Goal: Information Seeking & Learning: Learn about a topic

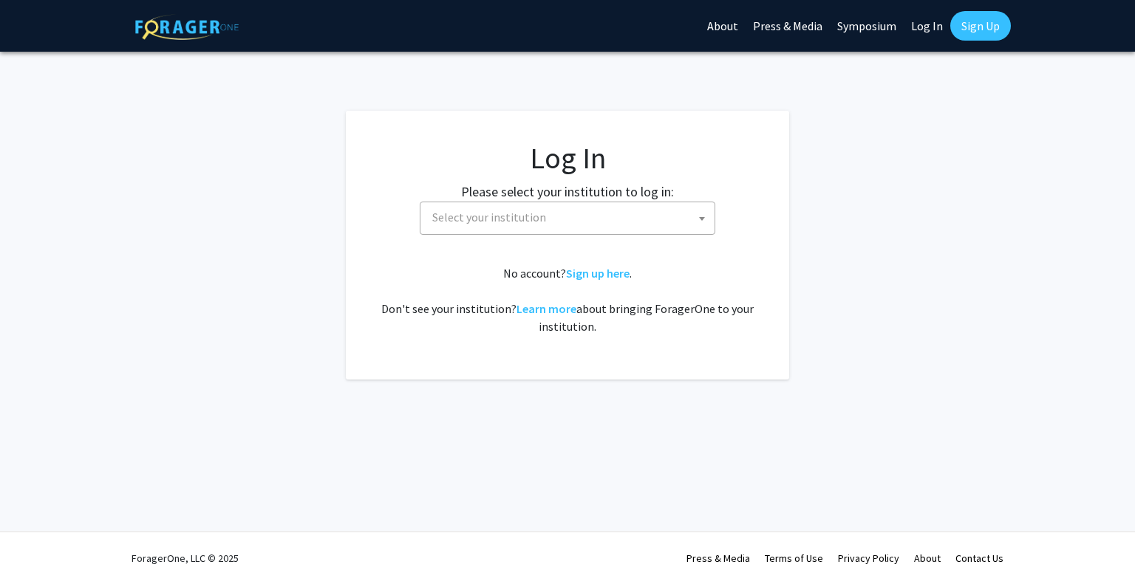
select select
click at [596, 212] on span "Select your institution" at bounding box center [570, 217] width 288 height 30
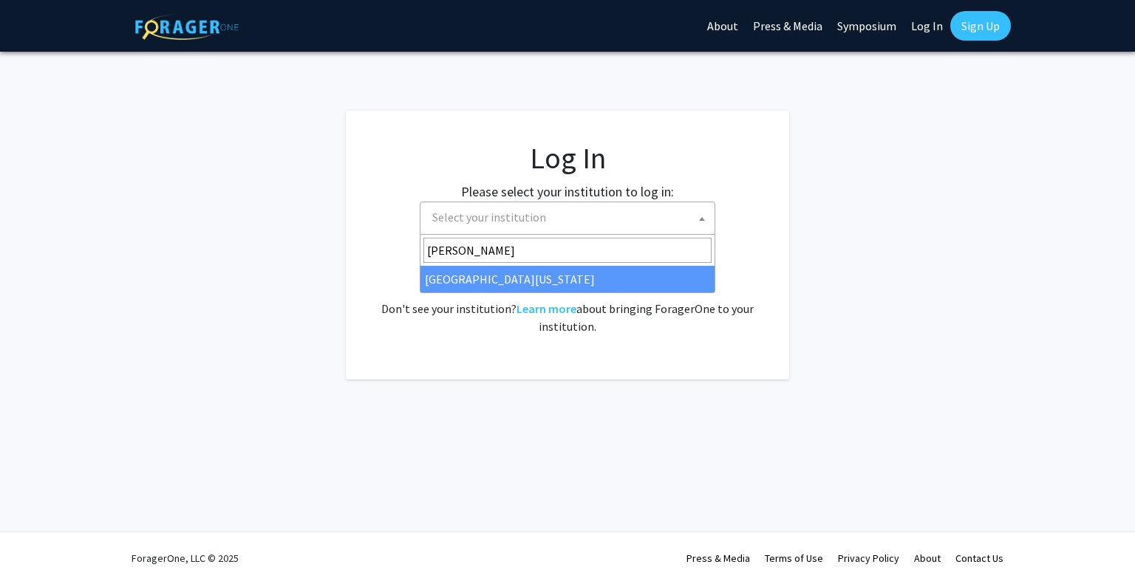
type input "[PERSON_NAME]"
select select "31"
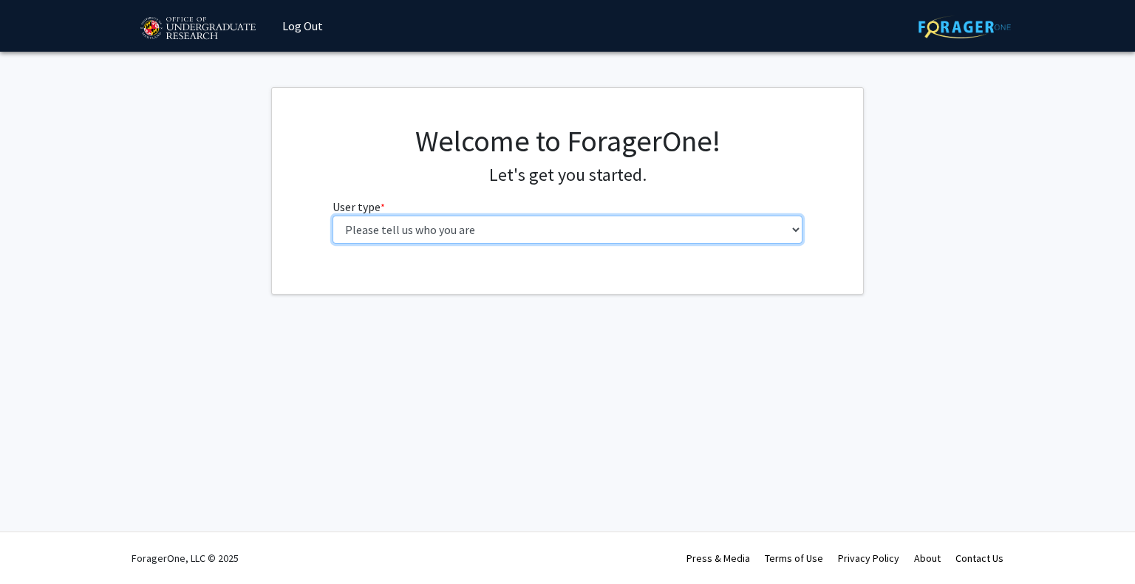
click at [566, 224] on select "Please tell us who you are Undergraduate Student Master's Student Doctoral Cand…" at bounding box center [567, 230] width 471 height 28
select select "1: undergrad"
click at [332, 216] on select "Please tell us who you are Undergraduate Student Master's Student Doctoral Cand…" at bounding box center [567, 230] width 471 height 28
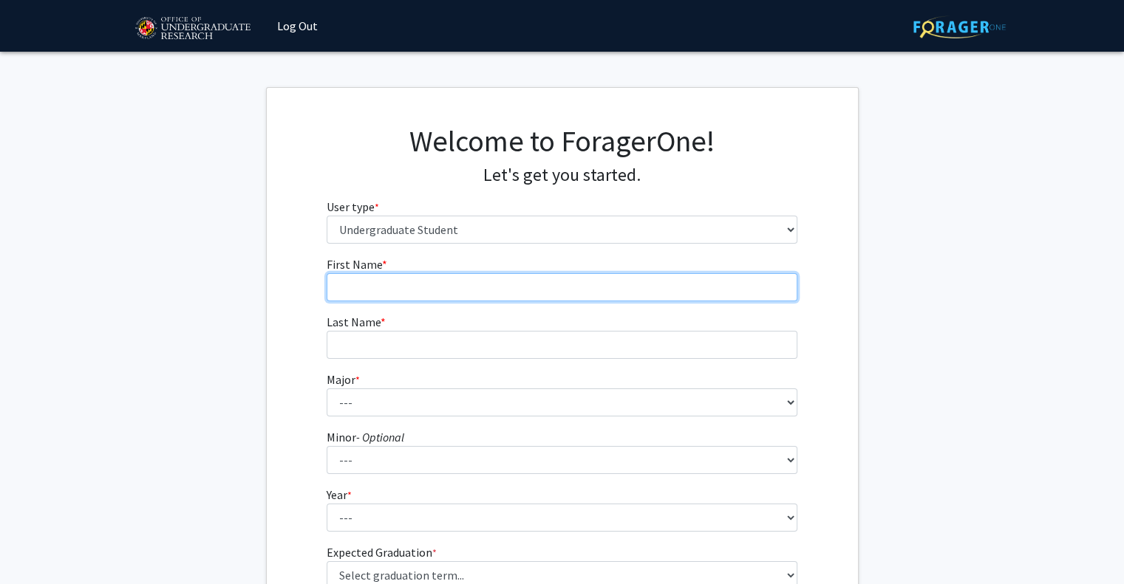
click at [570, 287] on input "First Name * required" at bounding box center [562, 287] width 471 height 28
type input "K"
type input "[PERSON_NAME]"
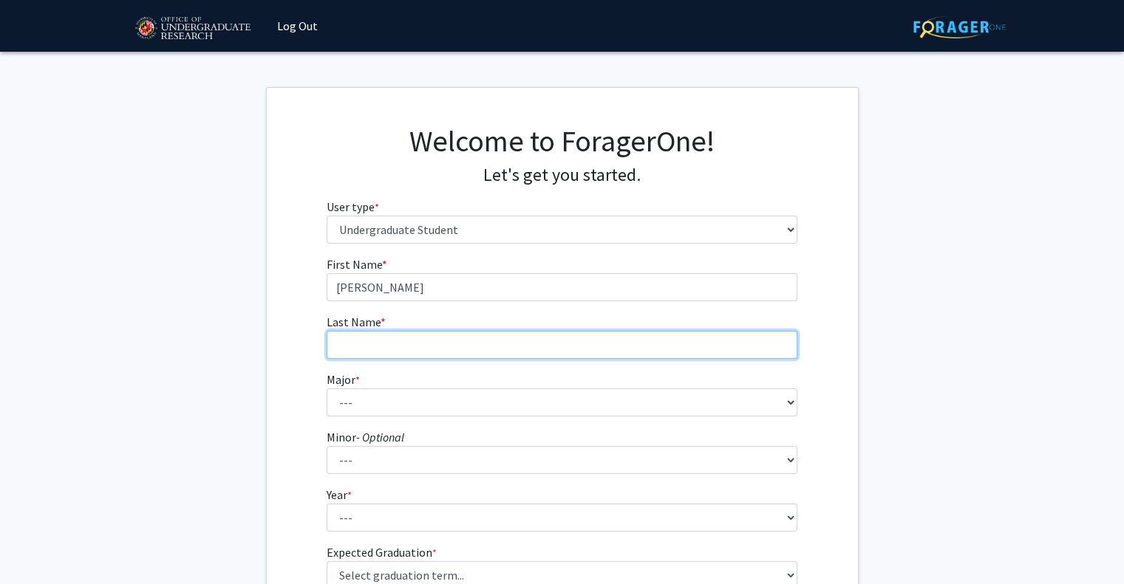
click at [555, 339] on input "Last Name * required" at bounding box center [562, 345] width 471 height 28
type input "[PERSON_NAME]"
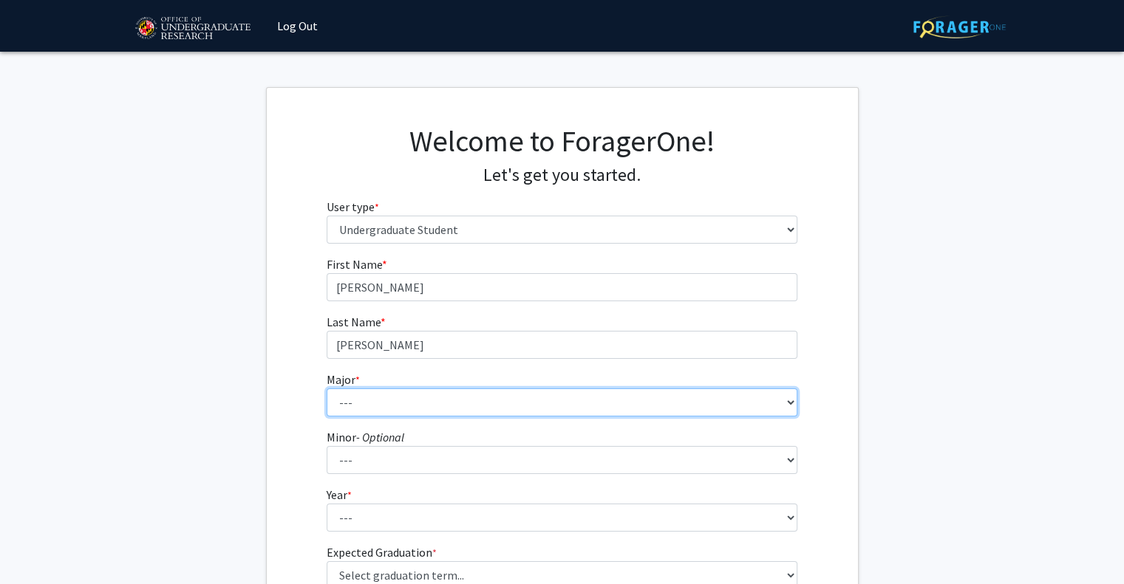
click at [474, 396] on select "--- Accounting Aerospace Engineering African American and Africana Studies Agri…" at bounding box center [562, 403] width 471 height 28
select select "70: 2371"
click at [327, 389] on select "--- Accounting Aerospace Engineering African American and Africana Studies Agri…" at bounding box center [562, 403] width 471 height 28
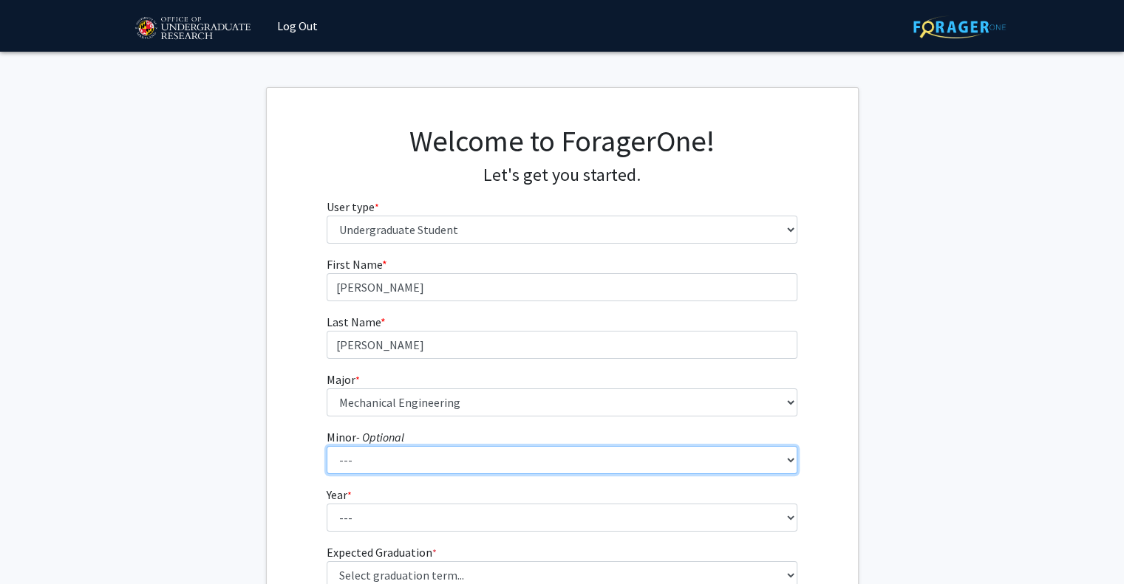
click at [378, 470] on select "--- Actuarial Mathematics Advanced Cybersecurity Experience for Students Africa…" at bounding box center [562, 460] width 471 height 28
select select "38: 1841"
click at [327, 446] on select "--- Actuarial Mathematics Advanced Cybersecurity Experience for Students Africa…" at bounding box center [562, 460] width 471 height 28
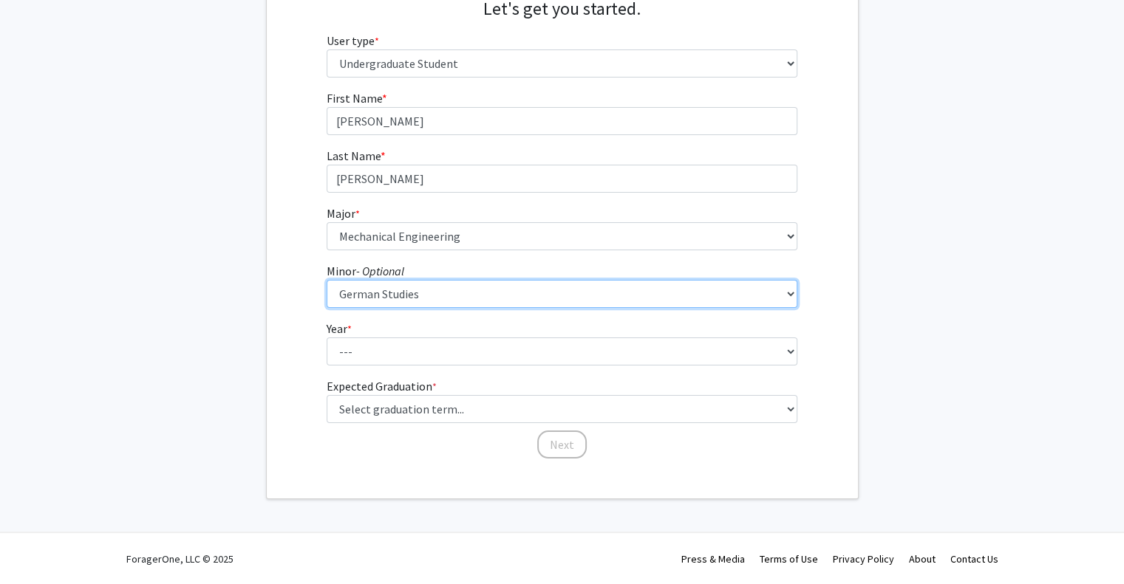
scroll to position [165, 0]
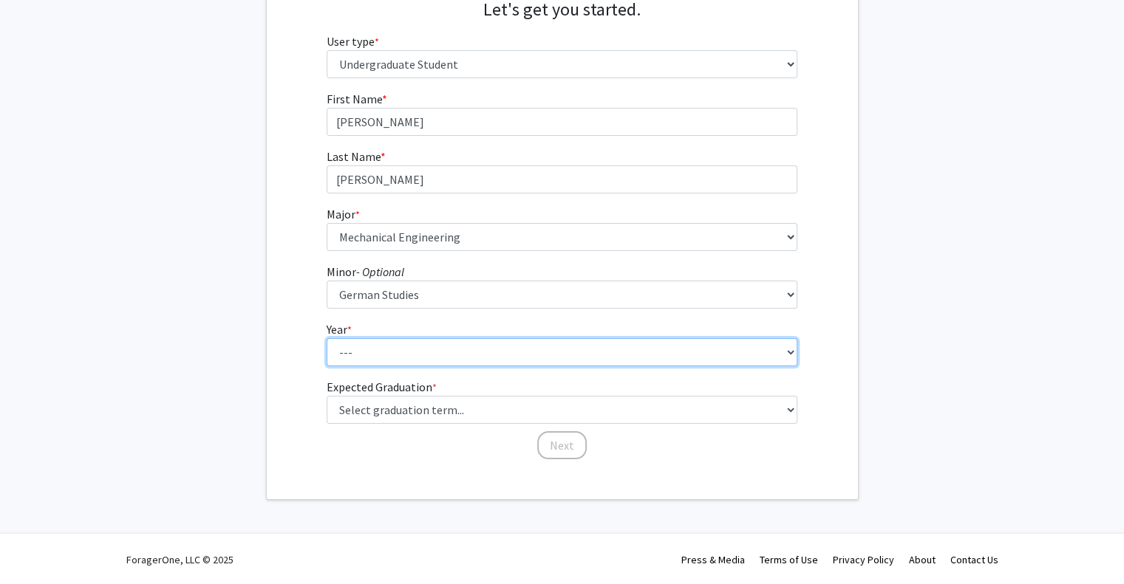
click at [476, 354] on select "--- First-year Sophomore Junior Senior Postbaccalaureate Certificate" at bounding box center [562, 352] width 471 height 28
select select "1: first-year"
click at [327, 338] on select "--- First-year Sophomore Junior Senior Postbaccalaureate Certificate" at bounding box center [562, 352] width 471 height 28
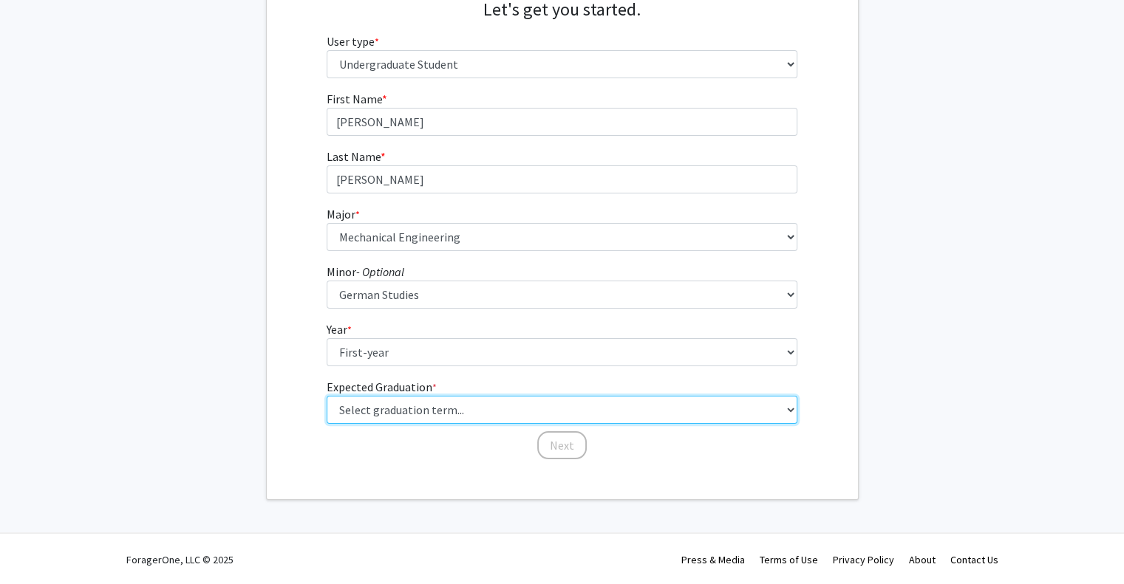
click at [409, 406] on select "Select graduation term... Spring 2025 Summer 2025 Fall 2025 Winter 2025 Spring …" at bounding box center [562, 410] width 471 height 28
select select "17: spring_2029"
click at [327, 396] on select "Select graduation term... Spring 2025 Summer 2025 Fall 2025 Winter 2025 Spring …" at bounding box center [562, 410] width 471 height 28
click at [404, 412] on select "Select graduation term... Spring 2025 Summer 2025 Fall 2025 Winter 2025 Spring …" at bounding box center [562, 410] width 471 height 28
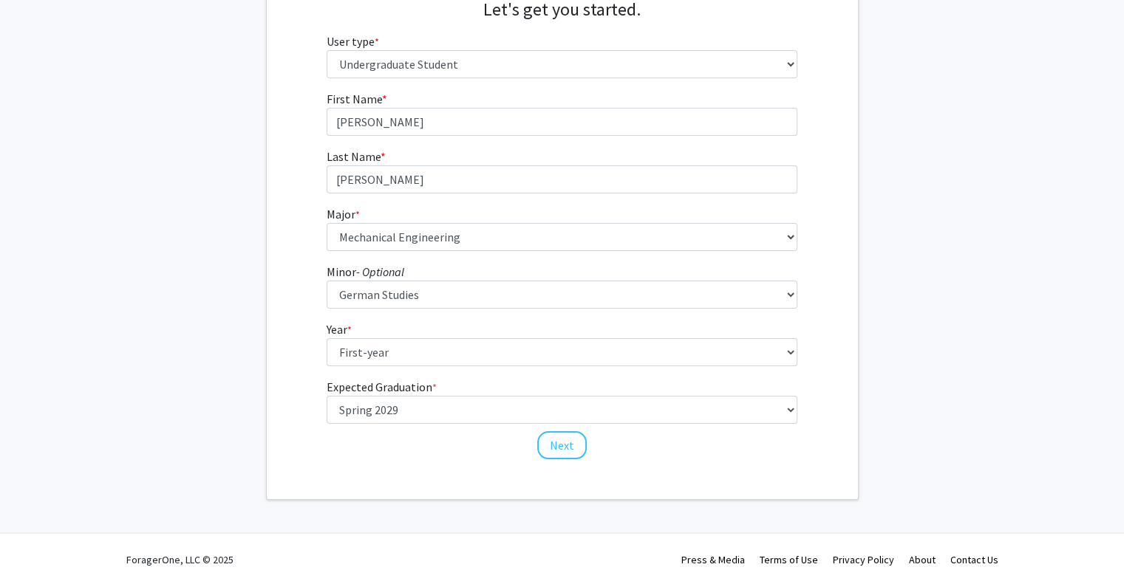
click at [401, 450] on div "First Name * required [PERSON_NAME] Last Name * required [PERSON_NAME] Major * …" at bounding box center [561, 275] width 493 height 371
drag, startPoint x: 440, startPoint y: 413, endPoint x: 381, endPoint y: 395, distance: 61.0
click at [381, 395] on fg-graduation-dropdown "Expected Graduation * required Select graduation term... Spring 2025 Summer 202…" at bounding box center [562, 401] width 471 height 46
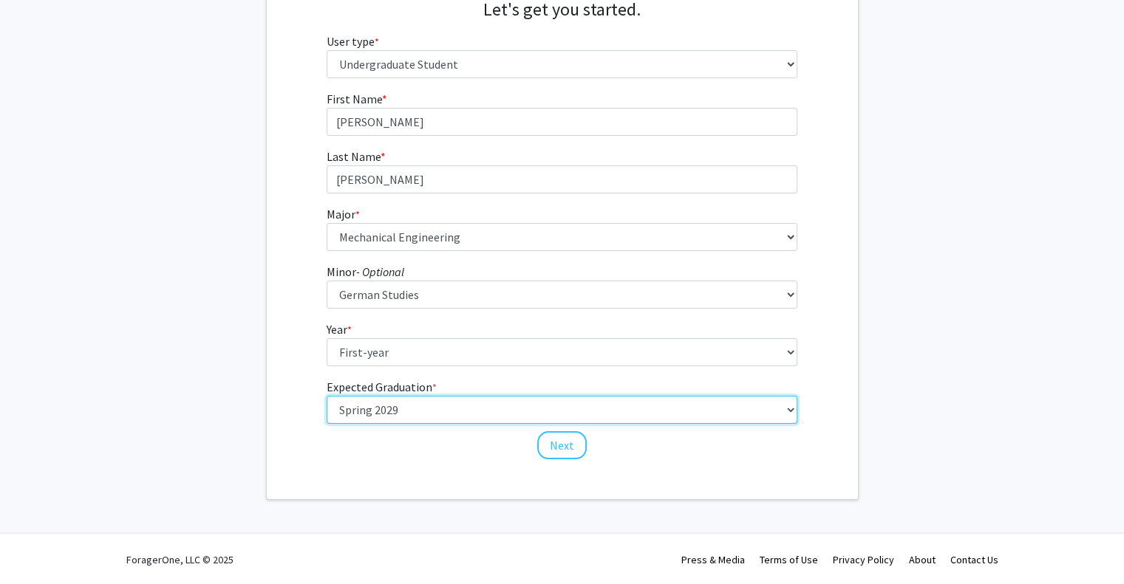
click at [553, 404] on select "Select graduation term... Spring 2025 Summer 2025 Fall 2025 Winter 2025 Spring …" at bounding box center [562, 410] width 471 height 28
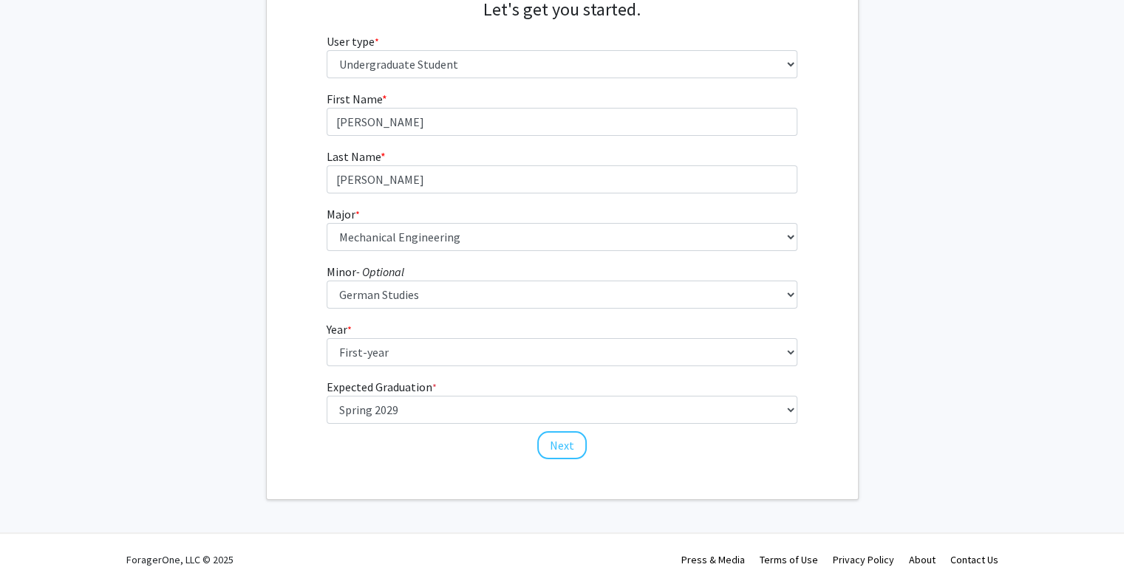
click at [980, 230] on fg-get-started "Welcome to ForagerOne! Let's get you started. User type * required Please tell …" at bounding box center [562, 211] width 1124 height 578
click at [555, 459] on div "First Name * required [PERSON_NAME] Last Name * required [PERSON_NAME] Major * …" at bounding box center [561, 275] width 493 height 371
click at [556, 450] on button "Next" at bounding box center [561, 445] width 49 height 28
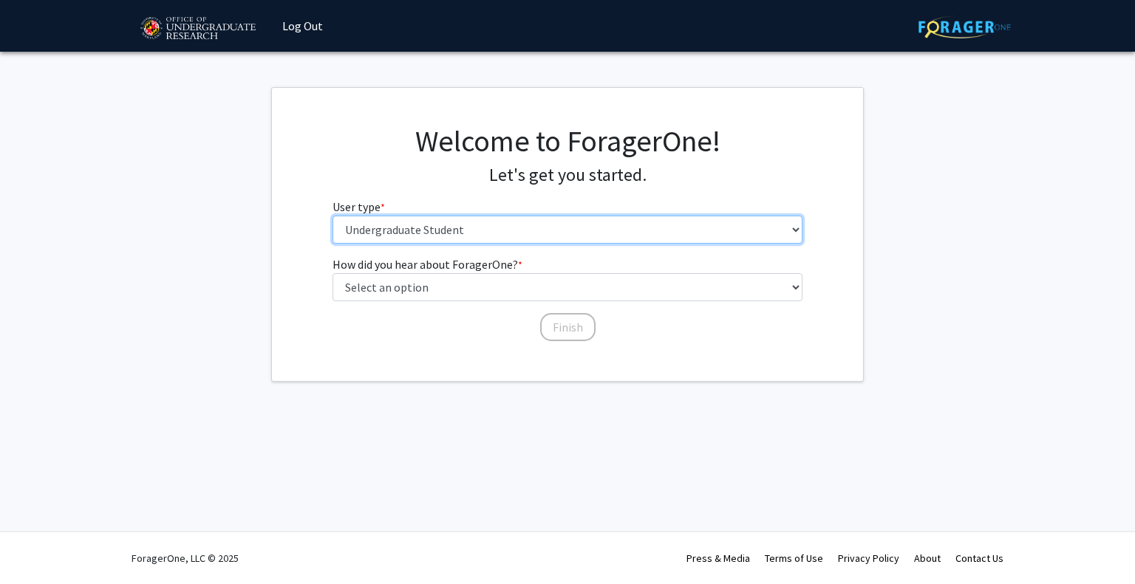
click at [656, 233] on select "Please tell us who you are Undergraduate Student Master's Student Doctoral Cand…" at bounding box center [567, 230] width 471 height 28
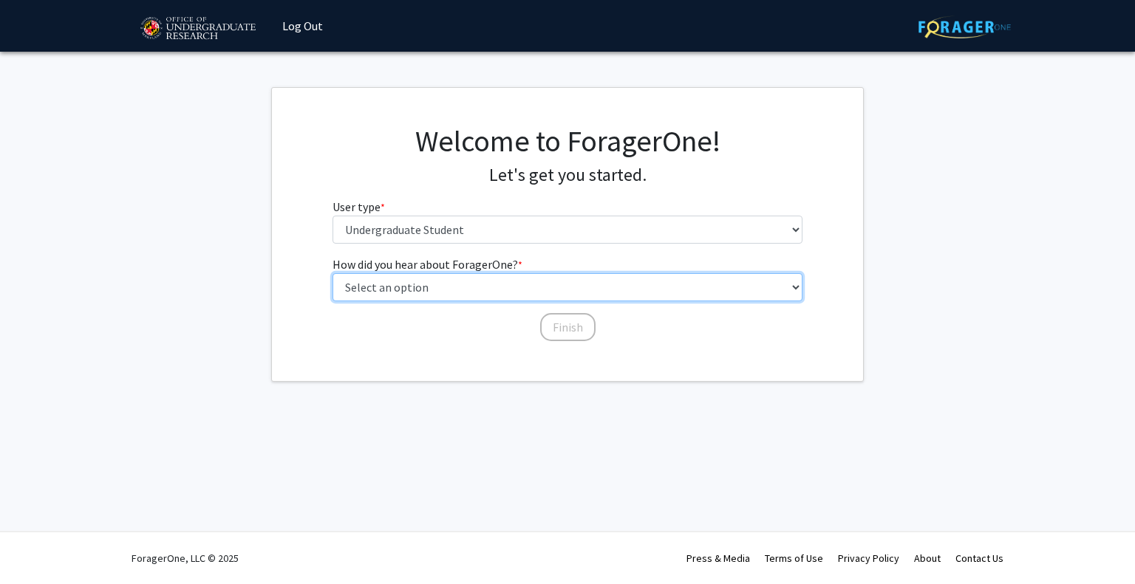
click at [629, 277] on select "Select an option Peer/student recommendation Faculty/staff recommendation Unive…" at bounding box center [567, 287] width 471 height 28
select select "3: university_website"
click at [332, 273] on select "Select an option Peer/student recommendation Faculty/staff recommendation Unive…" at bounding box center [567, 287] width 471 height 28
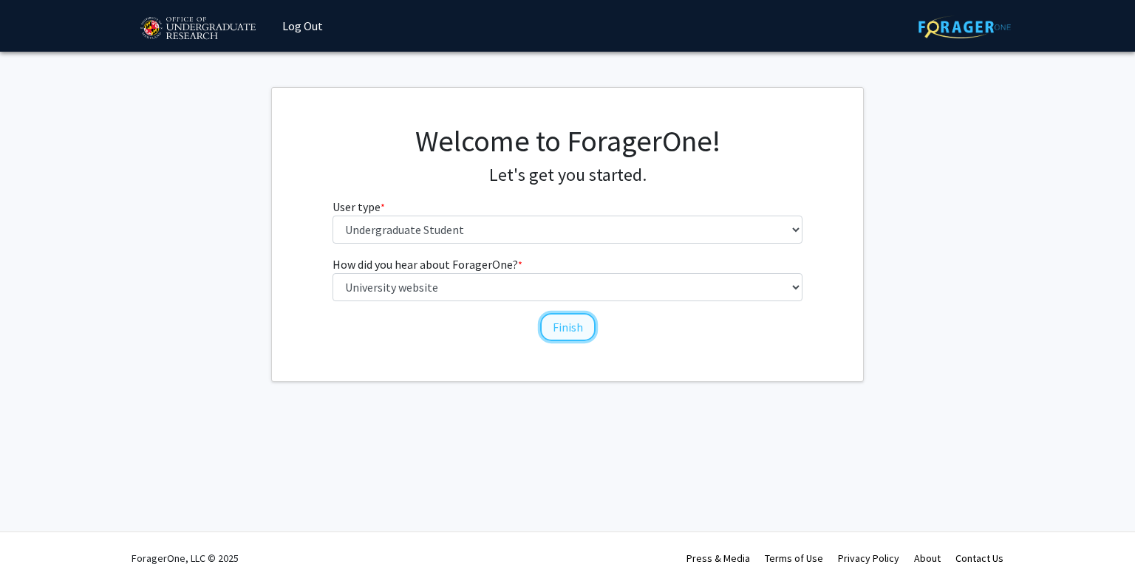
click at [567, 321] on button "Finish" at bounding box center [567, 327] width 55 height 28
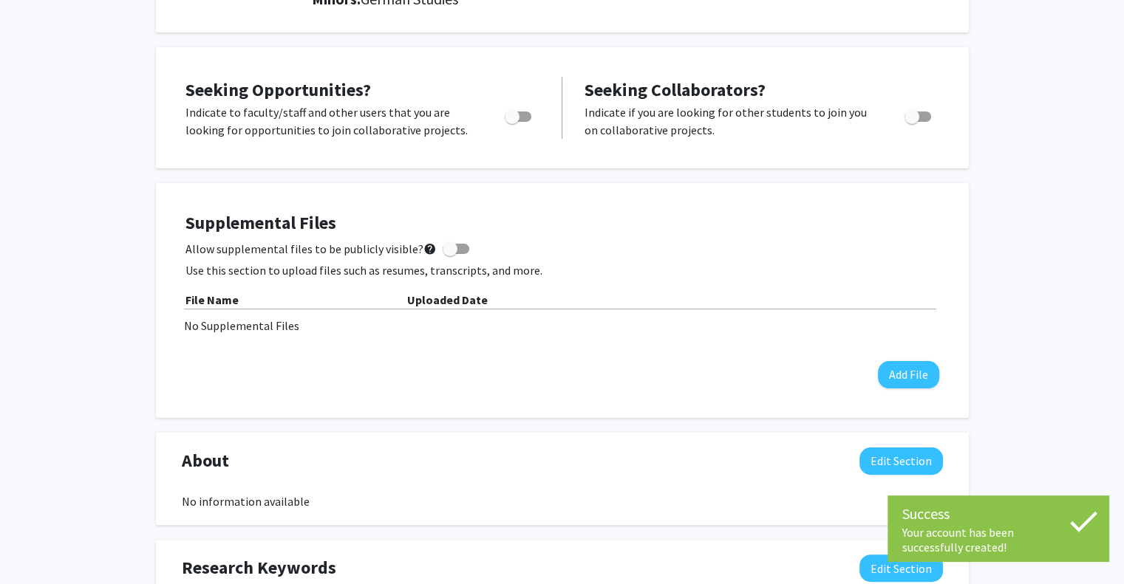
scroll to position [251, 0]
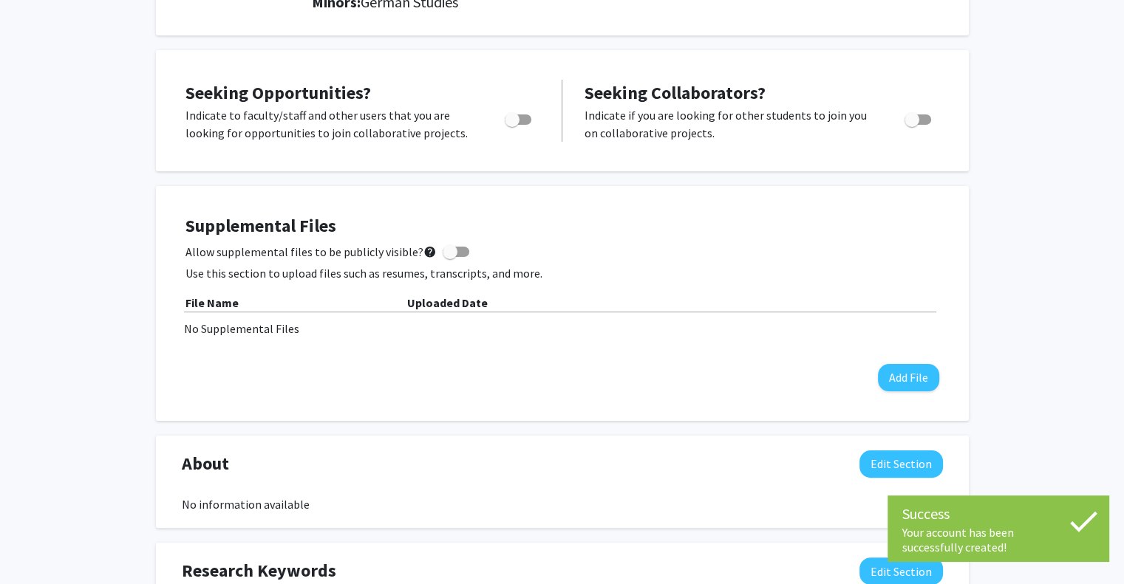
click at [515, 116] on span "Toggle" at bounding box center [512, 119] width 15 height 15
click at [512, 125] on input "Are you actively seeking opportunities?" at bounding box center [511, 125] width 1 height 1
checkbox input "true"
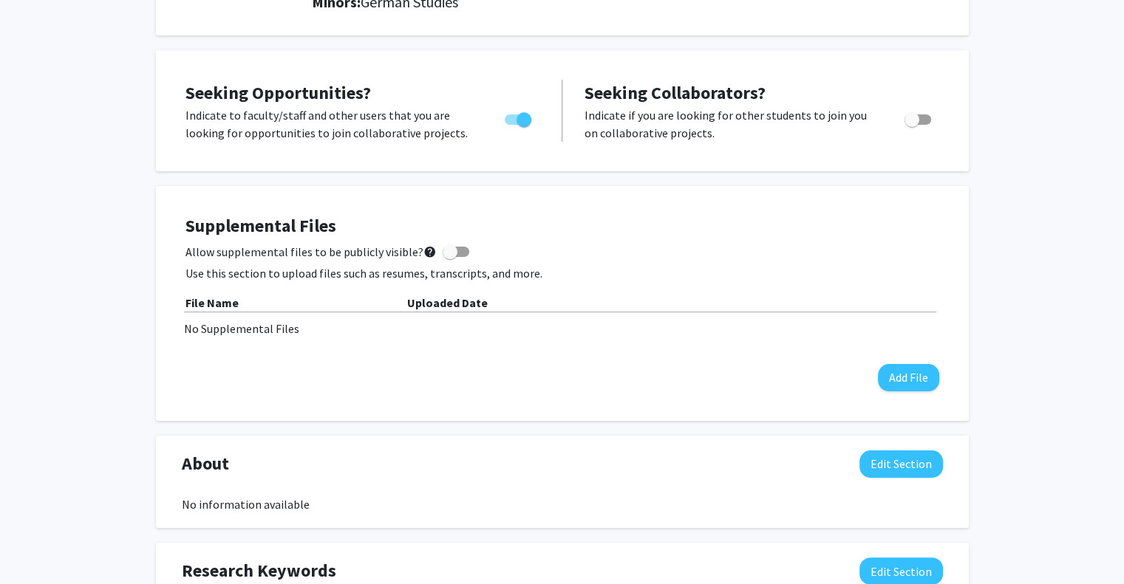
click at [516, 216] on h4 "Supplemental Files" at bounding box center [561, 226] width 753 height 21
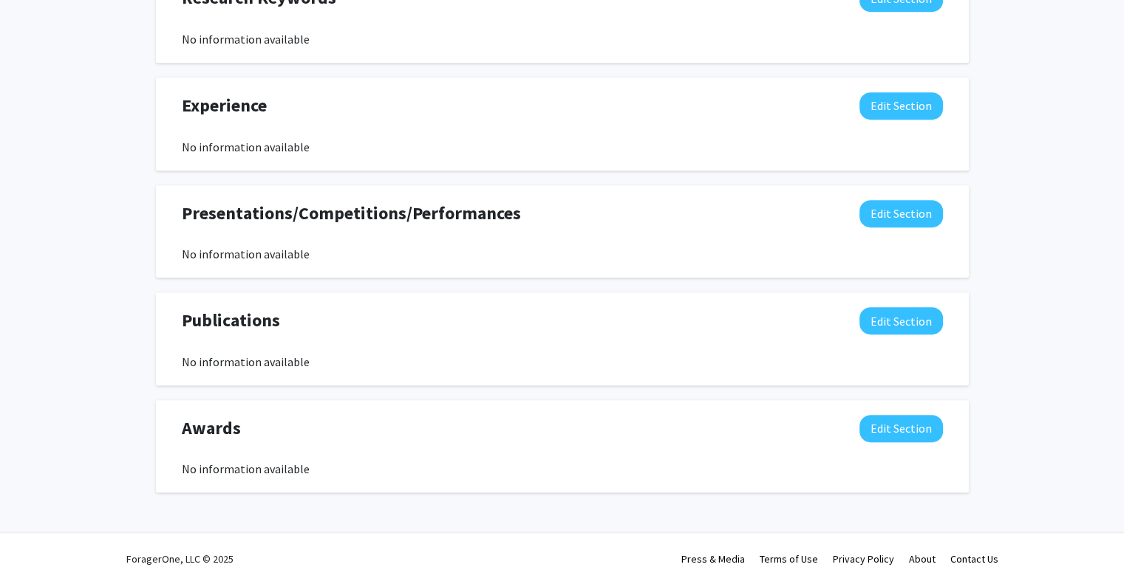
scroll to position [824, 0]
click at [904, 115] on button "Edit Section" at bounding box center [900, 106] width 83 height 27
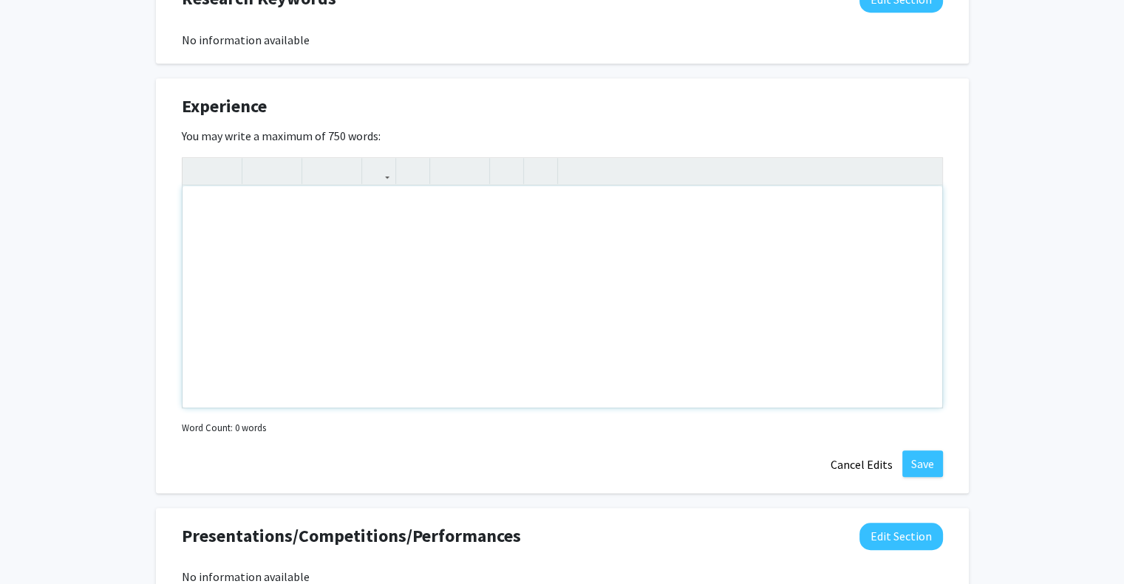
click at [511, 222] on div "Note to users with screen readers: Please deactivate our accessibility plugin f…" at bounding box center [561, 297] width 759 height 222
click at [745, 234] on div "I have pri" at bounding box center [561, 297] width 759 height 222
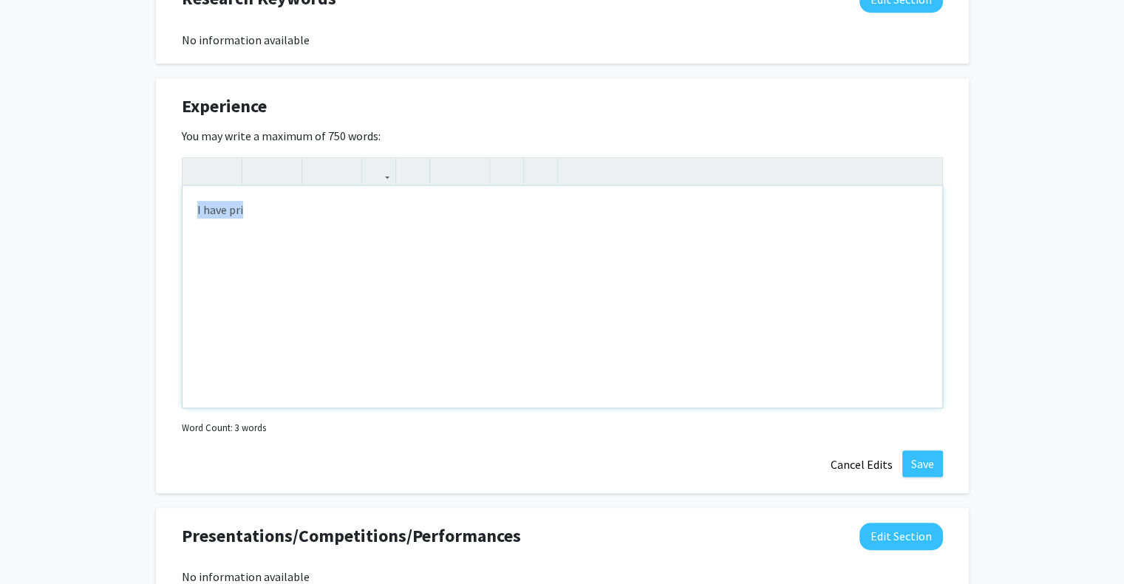
click at [745, 234] on div "I have pri" at bounding box center [561, 297] width 759 height 222
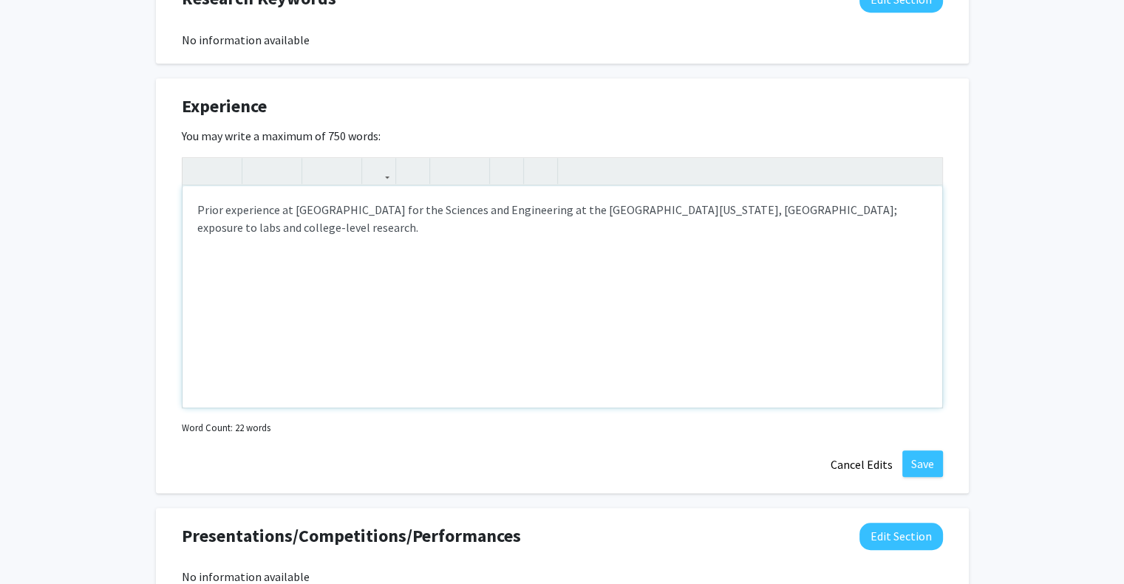
click at [707, 242] on div "Prior experience at [GEOGRAPHIC_DATA] for the Sciences and Engineering at the […" at bounding box center [561, 297] width 759 height 222
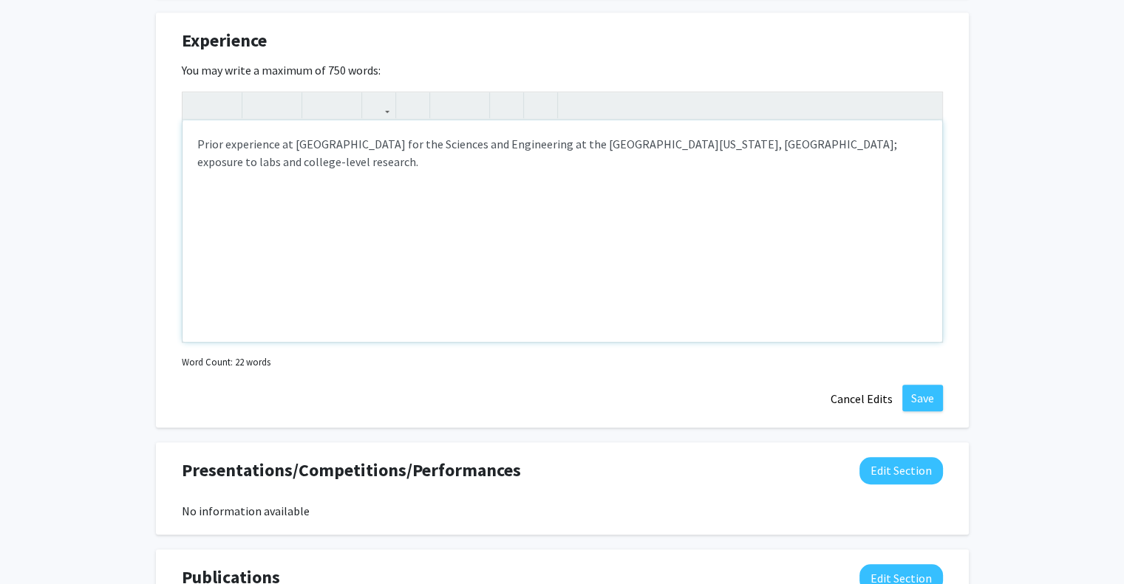
scroll to position [889, 0]
click at [947, 200] on div "Experience Edit Section You may write a maximum of 750 words: Prior experience …" at bounding box center [562, 220] width 813 height 415
click at [906, 398] on button "Save" at bounding box center [922, 399] width 41 height 27
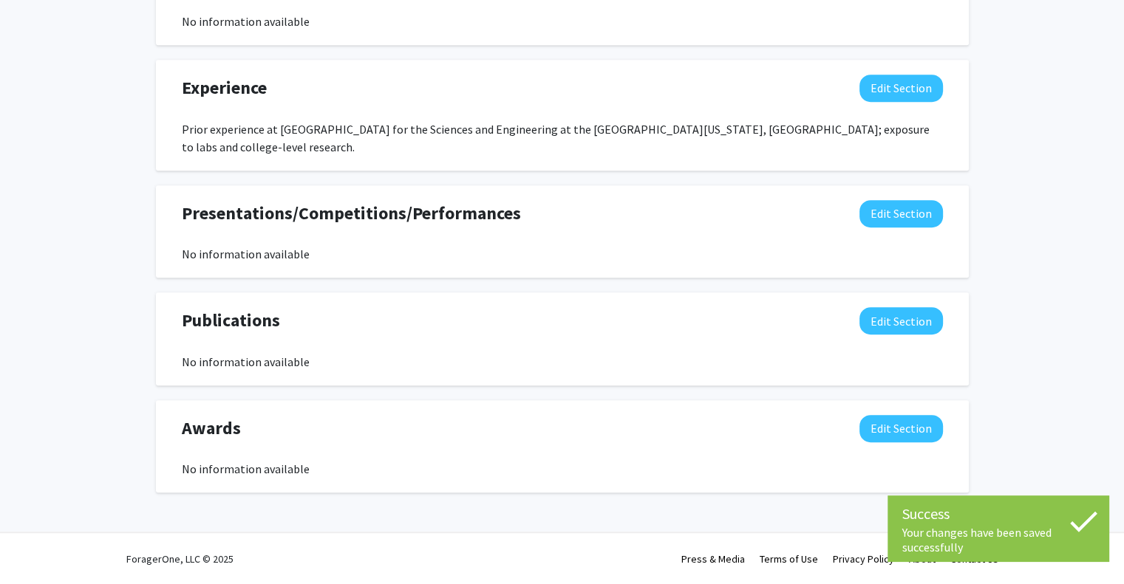
scroll to position [841, 0]
click at [908, 436] on button "Edit Section" at bounding box center [900, 429] width 83 height 27
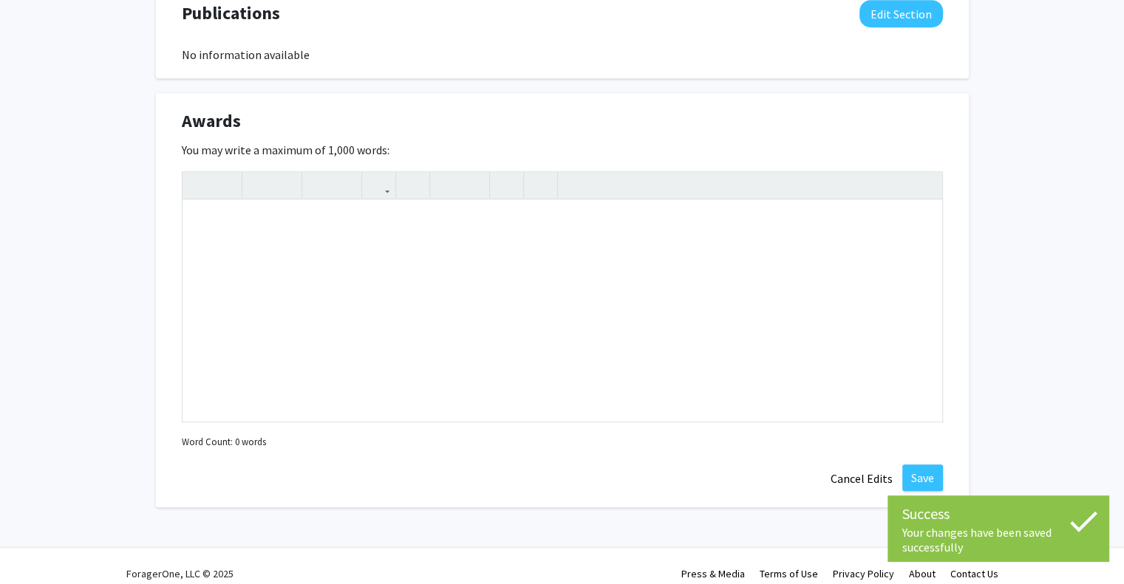
scroll to position [1149, 0]
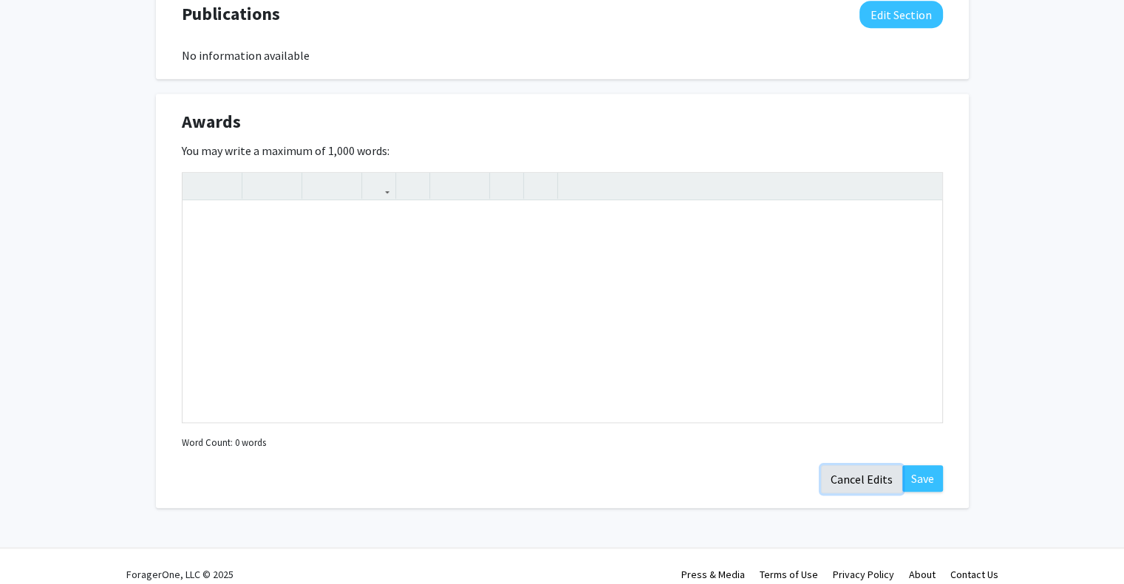
click at [875, 476] on button "Cancel Edits" at bounding box center [861, 479] width 81 height 28
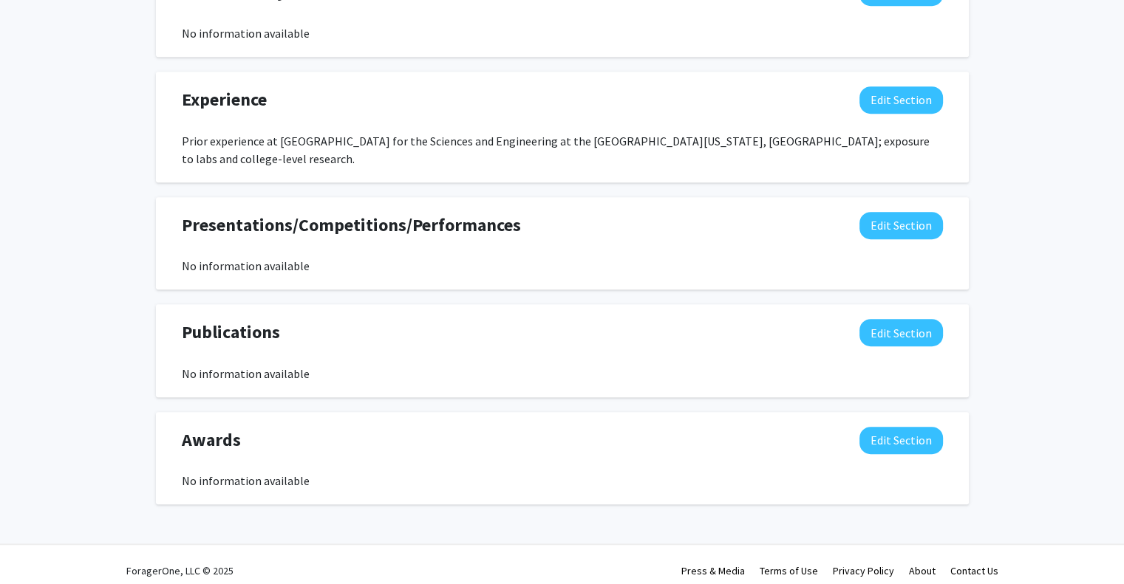
scroll to position [821, 0]
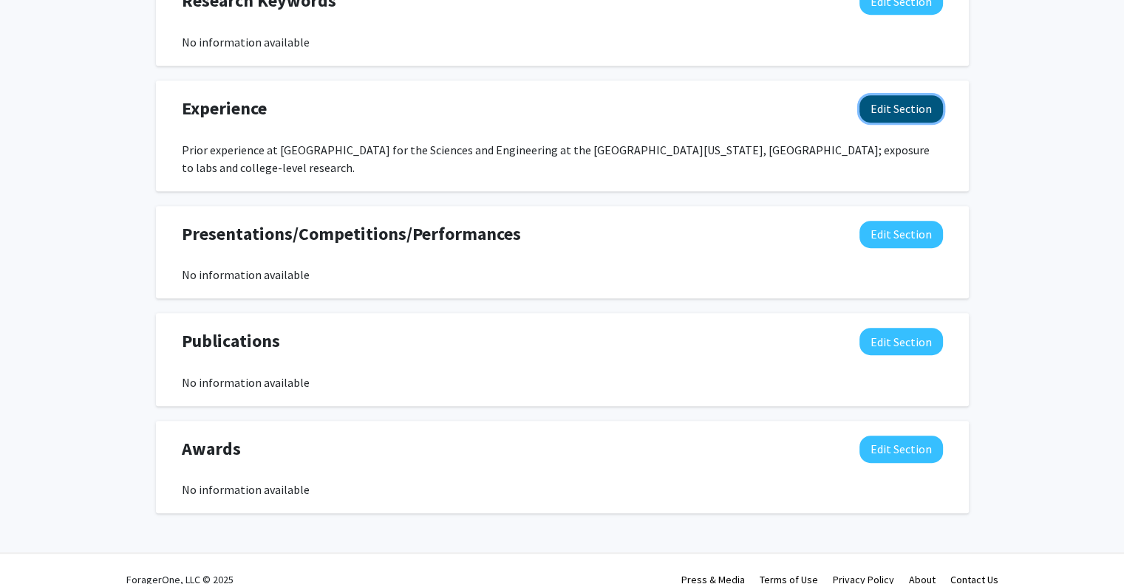
click at [904, 119] on button "Edit Section" at bounding box center [900, 108] width 83 height 27
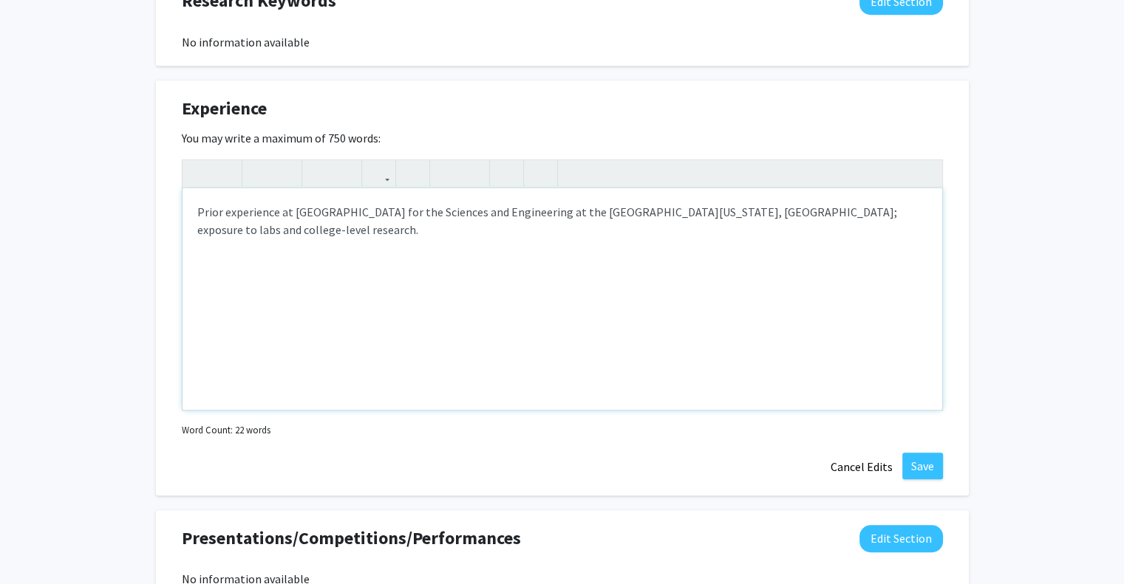
click at [828, 211] on div "Prior experience at [GEOGRAPHIC_DATA] for the Sciences and Engineering at the […" at bounding box center [561, 299] width 759 height 222
click at [913, 233] on div "Prior experience at [GEOGRAPHIC_DATA] for the Sciences and Engineering at the […" at bounding box center [561, 299] width 759 height 222
click at [859, 233] on div "Prior experience at [GEOGRAPHIC_DATA] for the Sciences and Engineering at the […" at bounding box center [561, 299] width 759 height 222
click at [848, 213] on div "Prior experience at [GEOGRAPHIC_DATA] for the Sciences and Engineering at the […" at bounding box center [561, 299] width 759 height 222
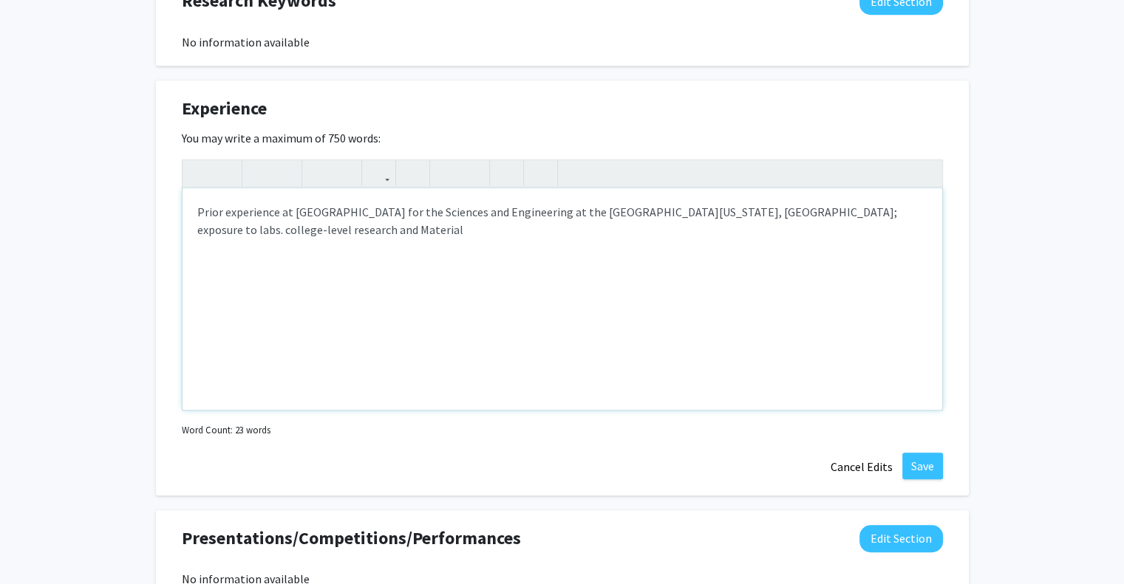
click at [838, 225] on div "Prior experience at [GEOGRAPHIC_DATA] for the Sciences and Engineering at the […" at bounding box center [561, 299] width 759 height 222
click at [238, 230] on div "Prior experience at [GEOGRAPHIC_DATA] for the Sciences and Engineering at the […" at bounding box center [561, 299] width 759 height 222
click at [343, 229] on div "Prior experience at [GEOGRAPHIC_DATA] for the Sciences and Engineering at the […" at bounding box center [561, 299] width 759 height 222
click at [335, 228] on div "Prior experience at [GEOGRAPHIC_DATA] for the Sciences and Engineering at the […" at bounding box center [561, 299] width 759 height 222
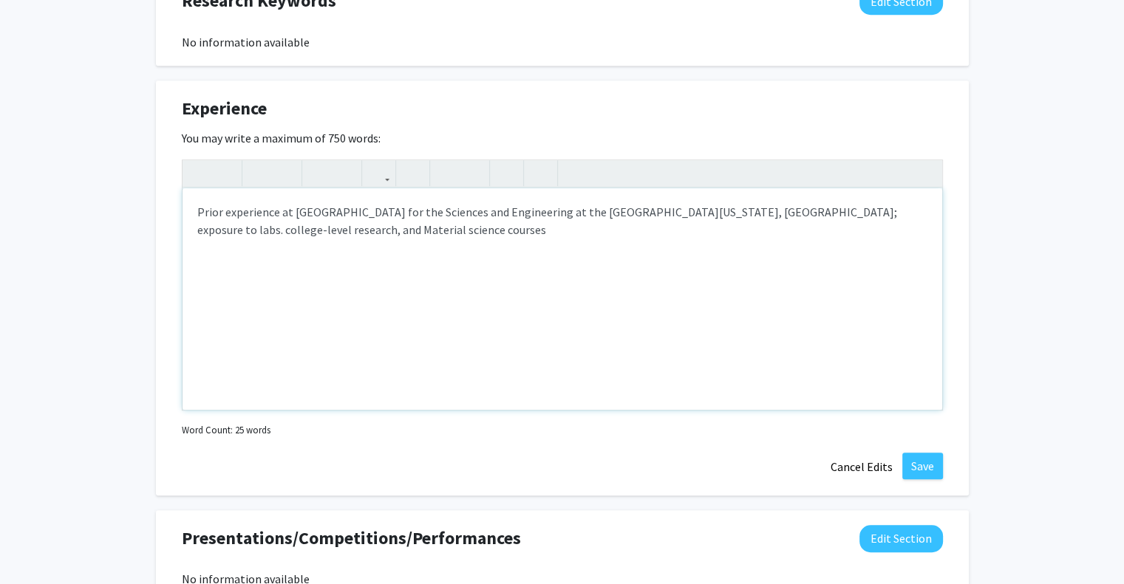
click at [281, 231] on div "Prior experience at [GEOGRAPHIC_DATA] for the Sciences and Engineering at the […" at bounding box center [561, 299] width 759 height 222
click at [432, 222] on div "Prior experience at [GEOGRAPHIC_DATA] for the Sciences and Engineering at the […" at bounding box center [561, 299] width 759 height 222
type textarea "Prior experience at [GEOGRAPHIC_DATA] for the Sciences and Engineering at the […"
click at [915, 457] on button "Save" at bounding box center [922, 466] width 41 height 27
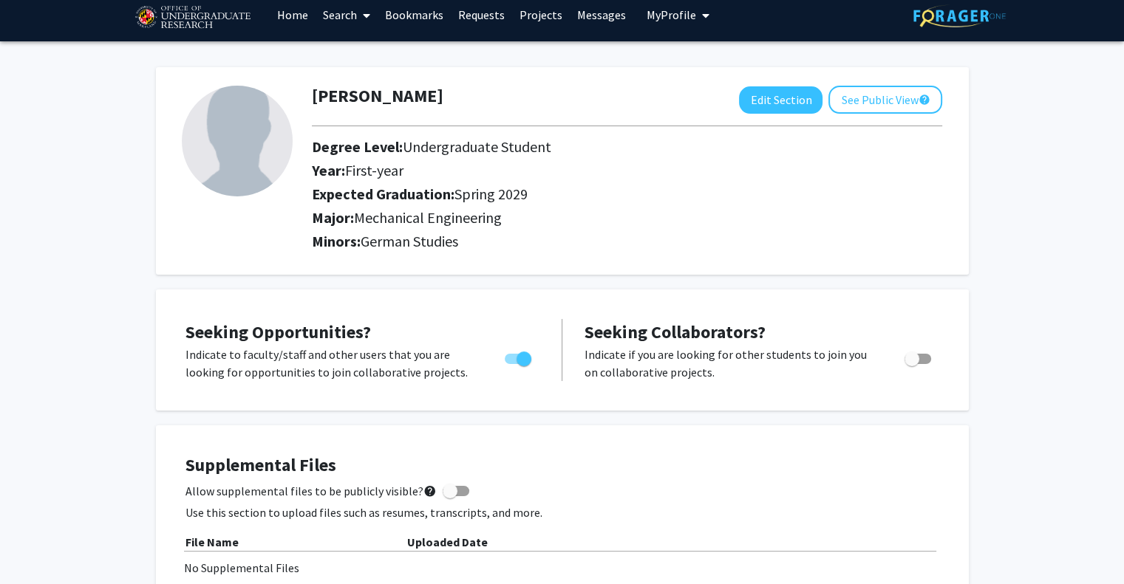
scroll to position [0, 0]
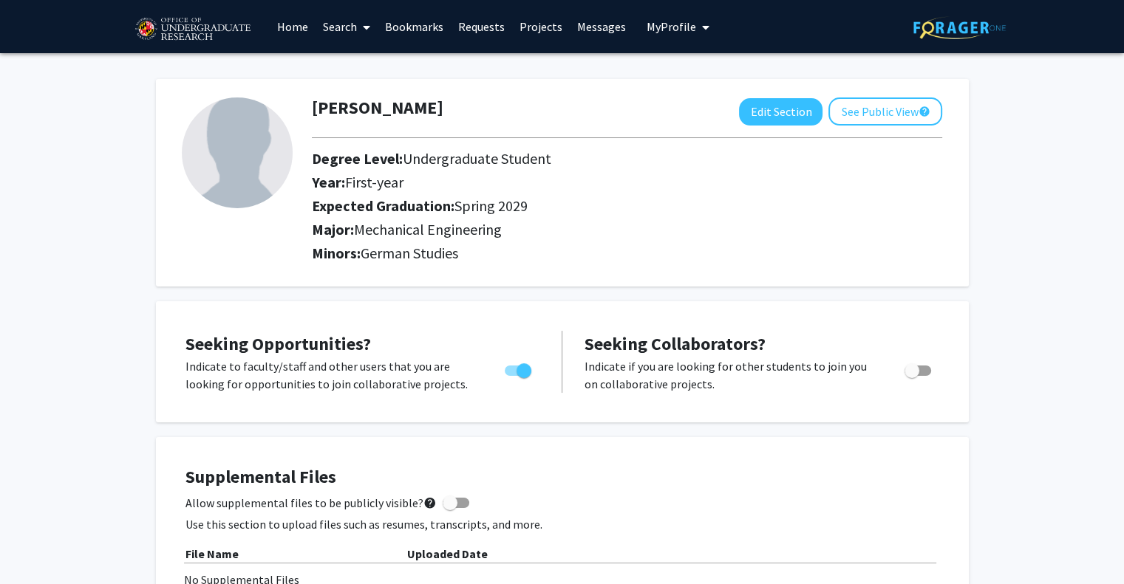
click at [343, 14] on link "Search" at bounding box center [346, 27] width 62 height 52
click at [360, 61] on span "Faculty/Staff" at bounding box center [369, 68] width 109 height 30
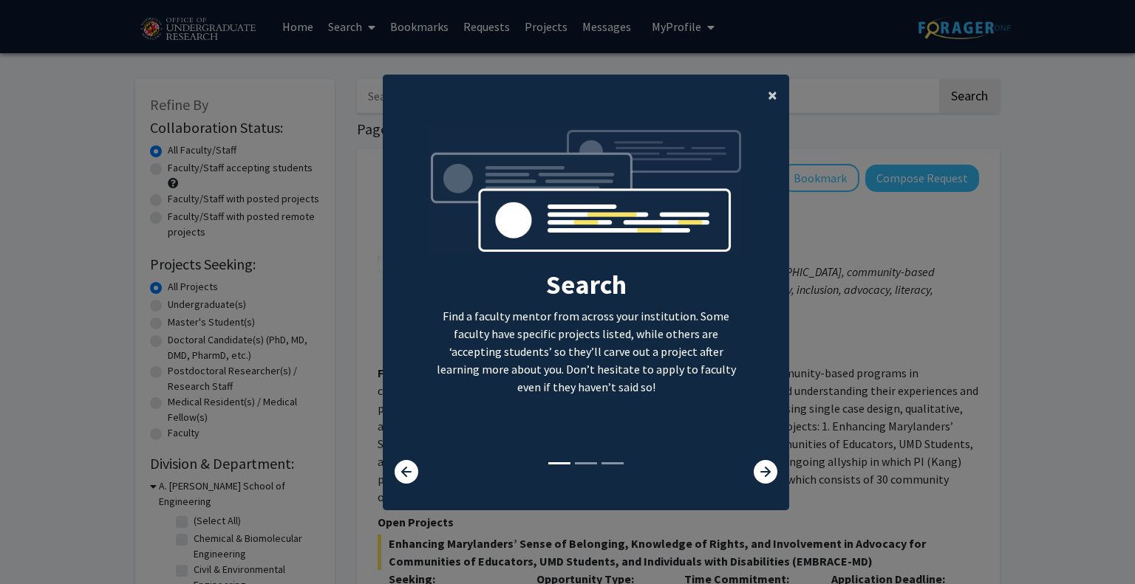
click at [761, 100] on button "×" at bounding box center [772, 95] width 33 height 41
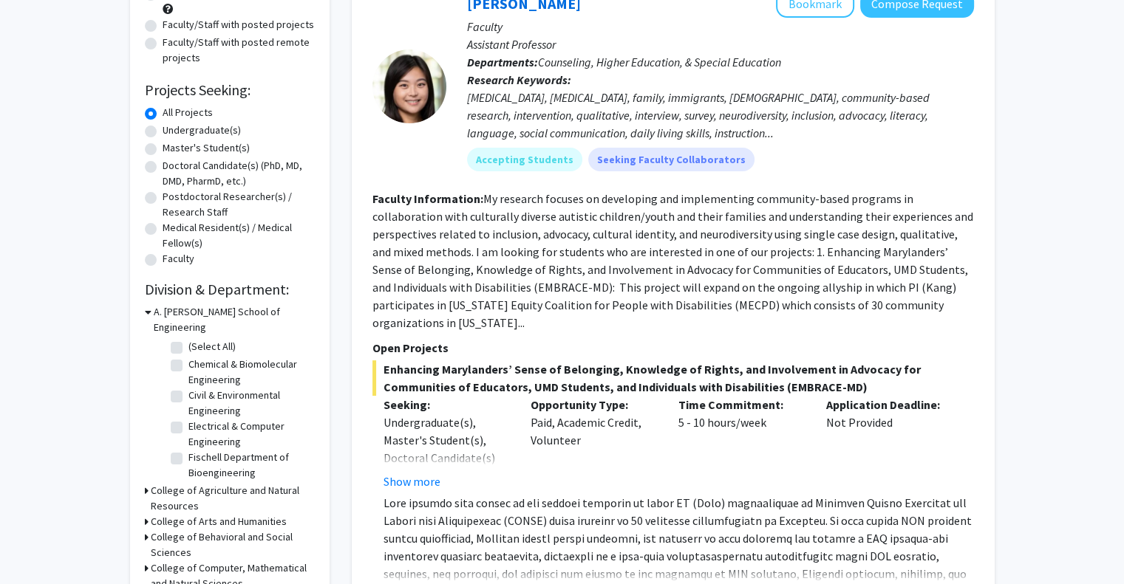
scroll to position [174, 0]
click at [204, 134] on label "Undergraduate(s)" at bounding box center [202, 131] width 78 height 16
click at [172, 133] on input "Undergraduate(s)" at bounding box center [168, 128] width 10 height 10
radio input "true"
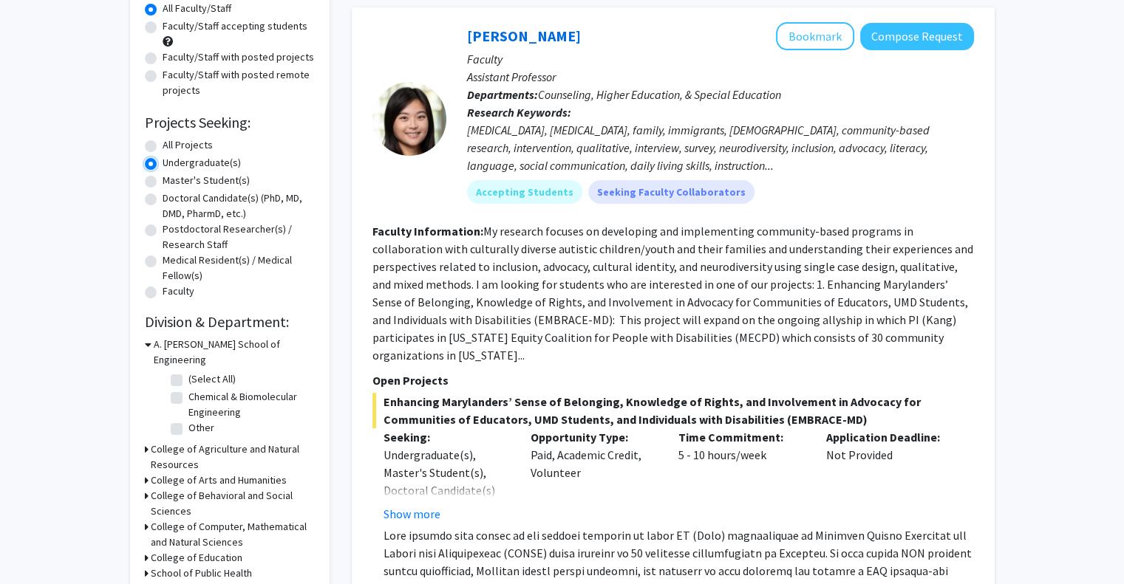
scroll to position [143, 0]
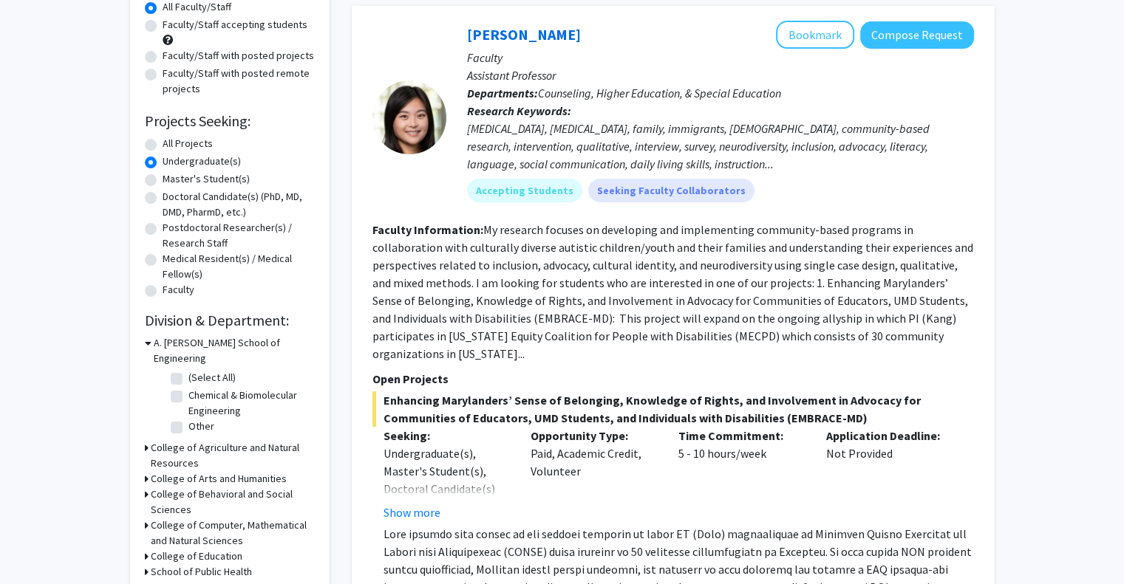
click at [188, 370] on label "(Select All)" at bounding box center [211, 378] width 47 height 16
click at [188, 370] on input "(Select All)" at bounding box center [193, 375] width 10 height 10
checkbox input "true"
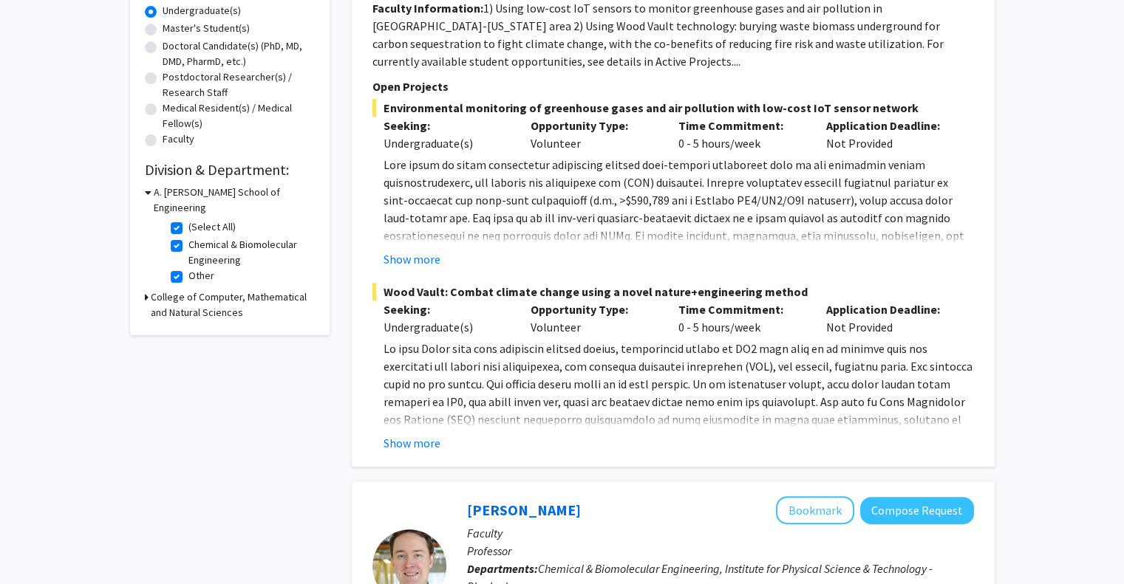
scroll to position [224, 0]
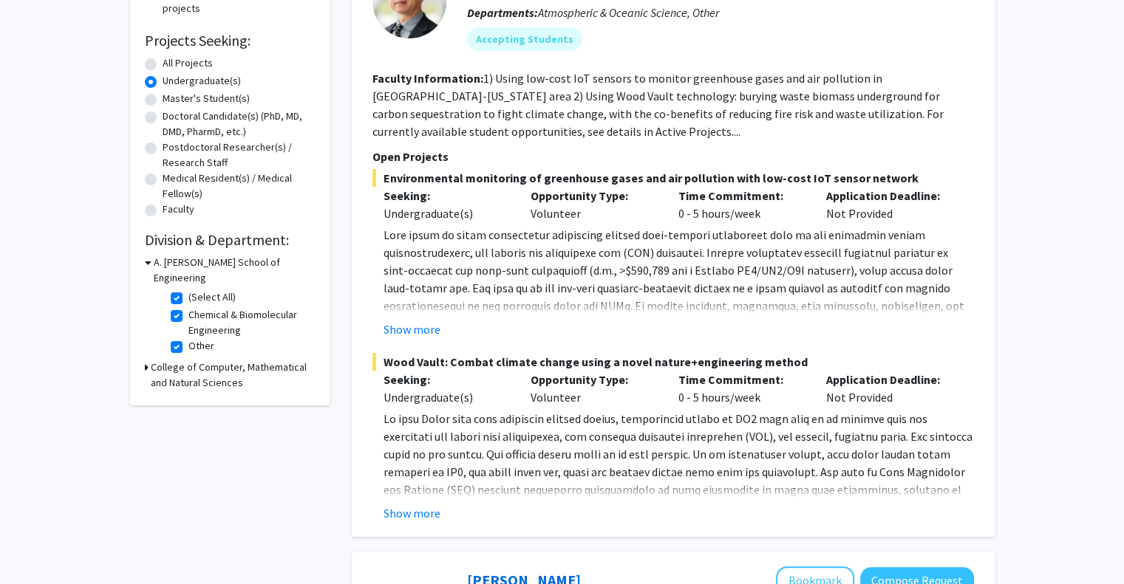
click at [187, 360] on h3 "College of Computer, Mathematical and Natural Sciences" at bounding box center [233, 375] width 164 height 31
click at [428, 463] on p at bounding box center [678, 569] width 590 height 319
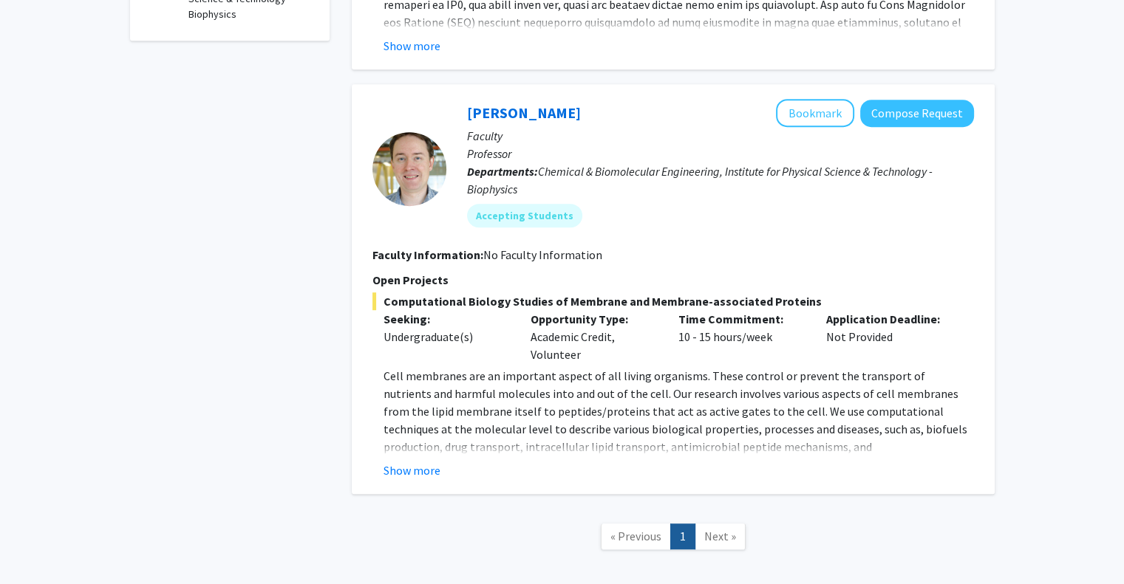
scroll to position [763, 0]
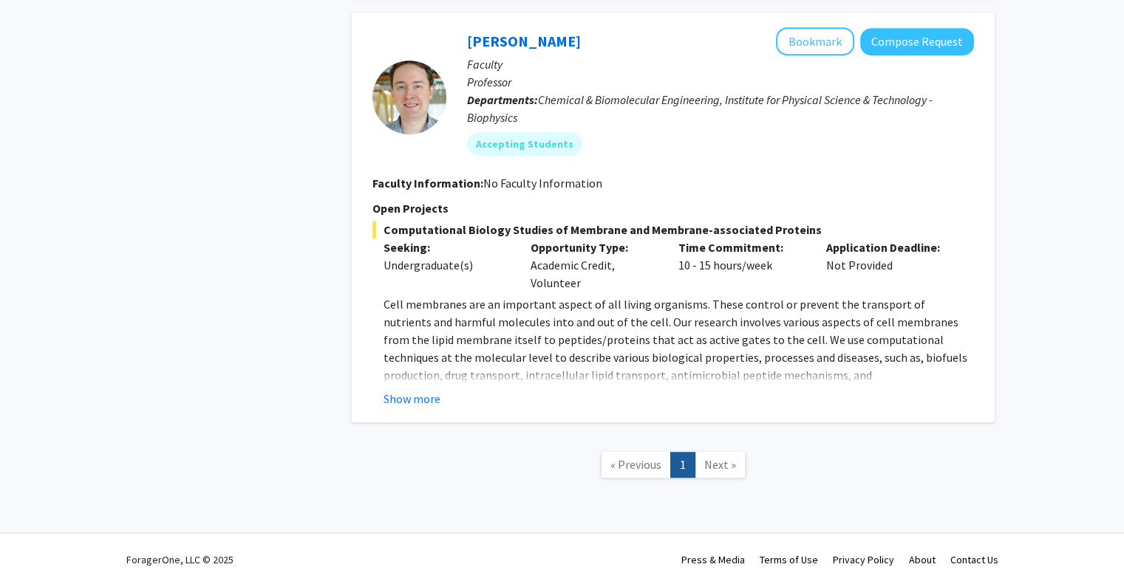
click at [708, 460] on span "Next »" at bounding box center [720, 464] width 32 height 15
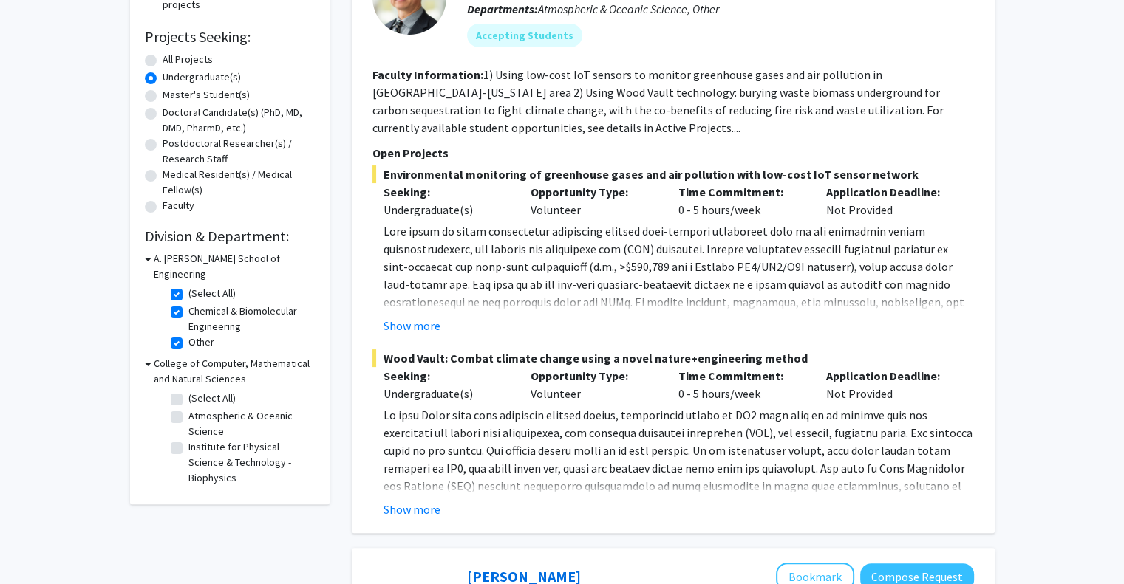
scroll to position [228, 0]
click at [448, 318] on div "Show more" at bounding box center [678, 326] width 590 height 18
click at [428, 321] on button "Show more" at bounding box center [411, 326] width 57 height 18
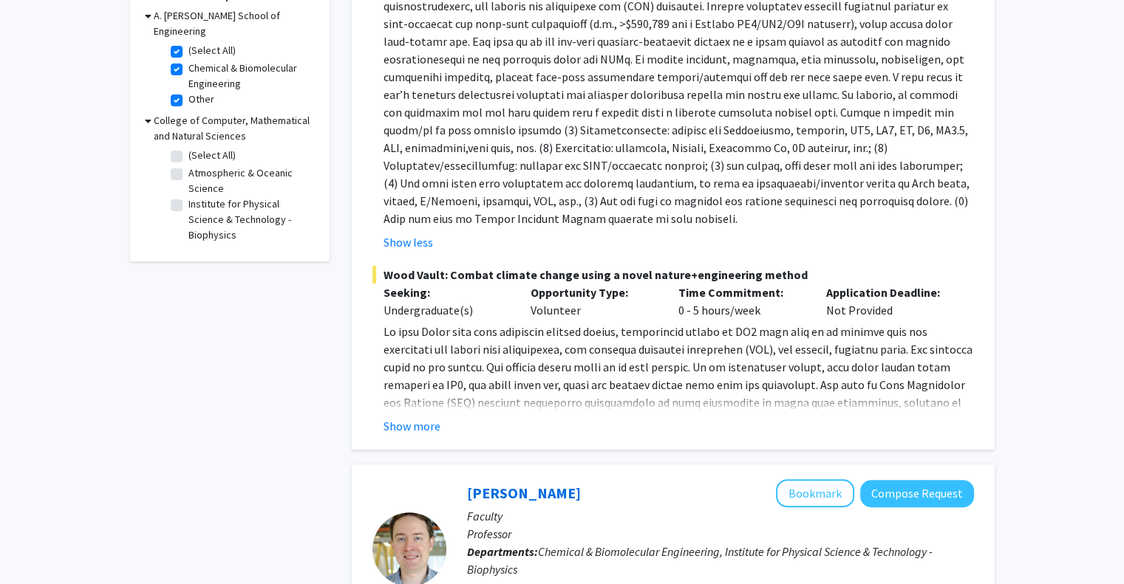
scroll to position [529, 0]
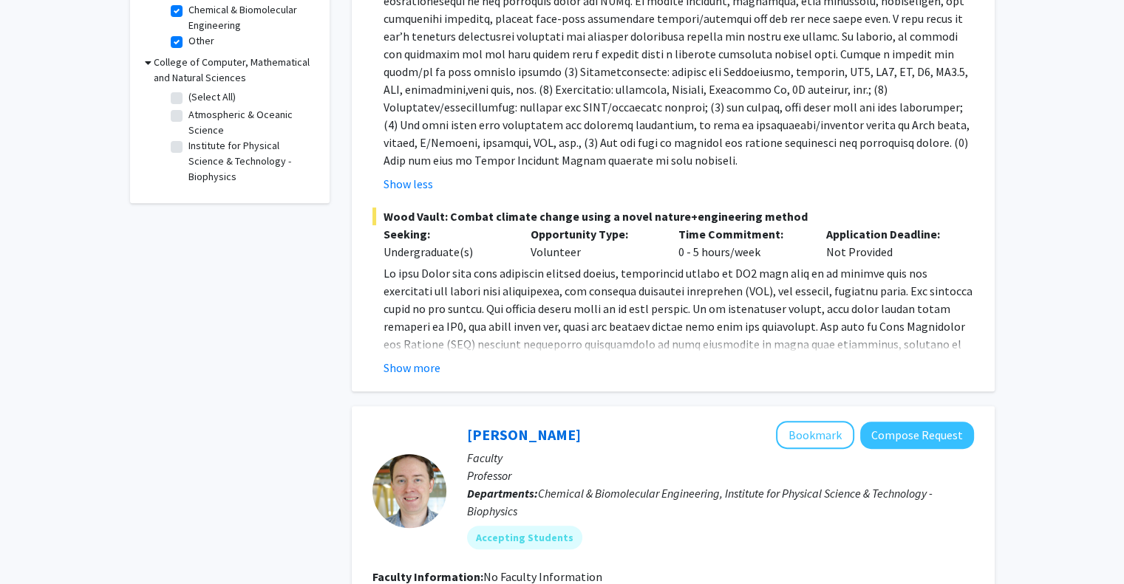
click at [434, 379] on div "Ning Zeng Bookmark Compose Request Faculty Professor Departments: Atmospheric &…" at bounding box center [673, 5] width 643 height 771
click at [423, 369] on button "Show more" at bounding box center [411, 368] width 57 height 18
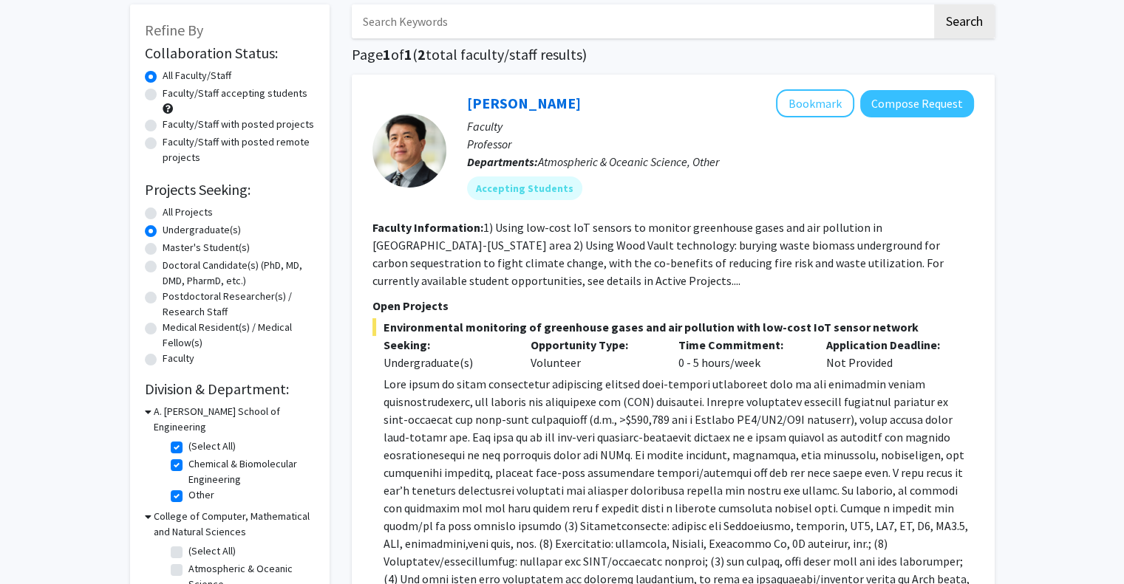
scroll to position [0, 0]
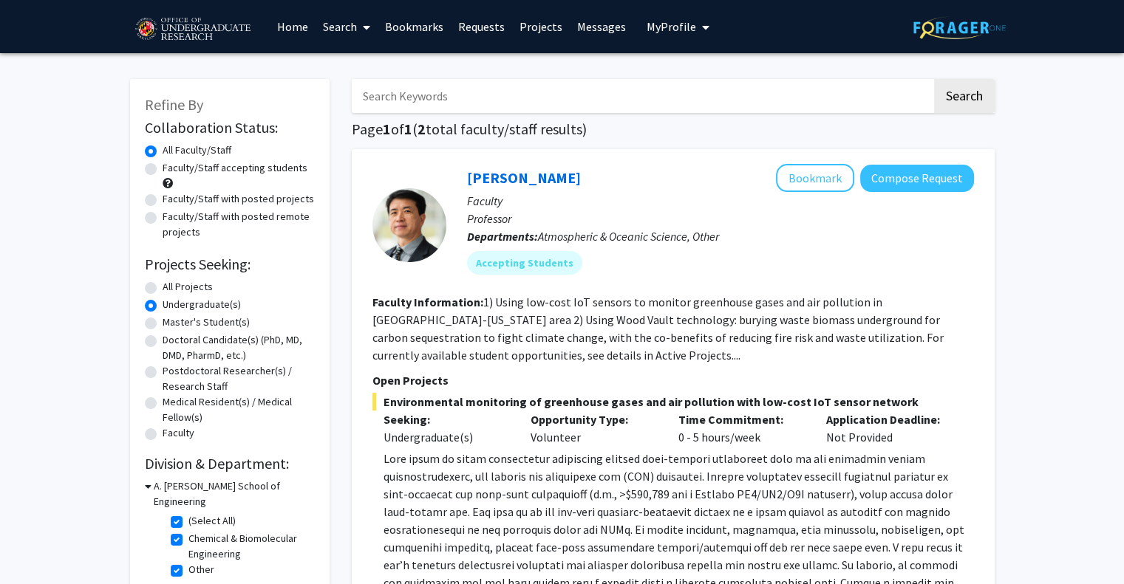
click at [208, 171] on label "Faculty/Staff accepting students" at bounding box center [235, 168] width 145 height 16
click at [172, 170] on input "Faculty/Staff accepting students" at bounding box center [168, 165] width 10 height 10
radio input "true"
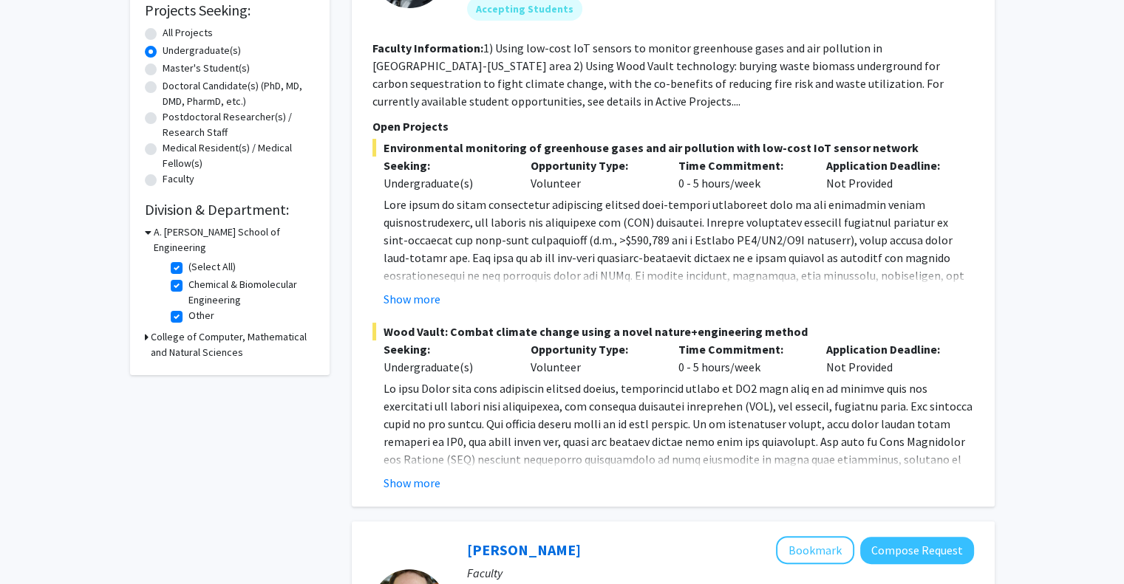
scroll to position [252, 0]
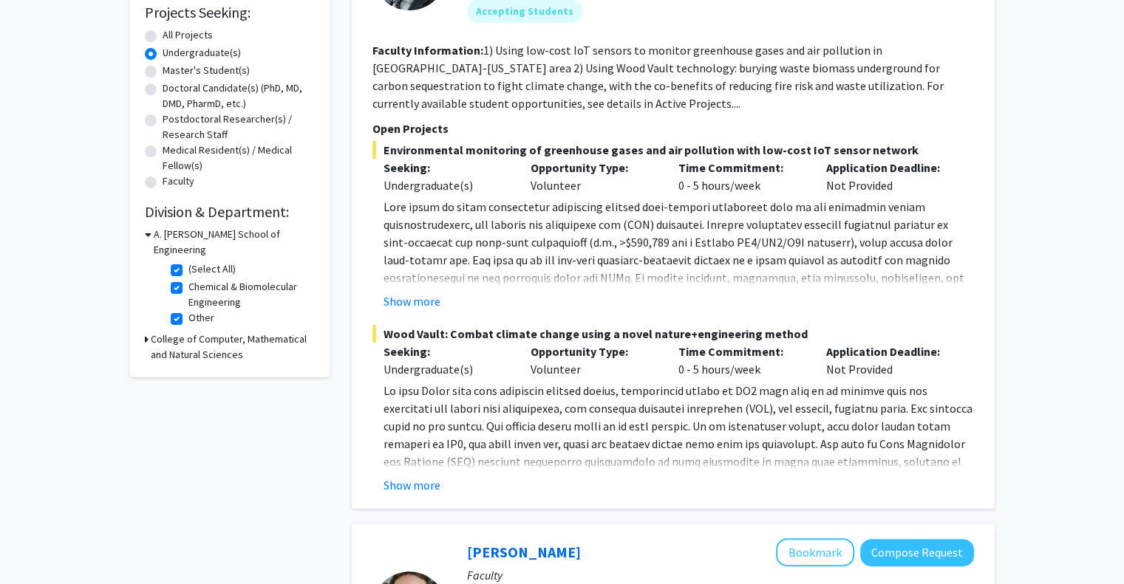
click at [628, 338] on span "Wood Vault: Combat climate change using a novel nature+engineering method" at bounding box center [672, 334] width 601 height 18
click at [435, 310] on fg-project-list "Environmental monitoring of greenhouse gases and air pollution with low-cost Io…" at bounding box center [672, 317] width 601 height 353
click at [431, 301] on button "Show more" at bounding box center [411, 302] width 57 height 18
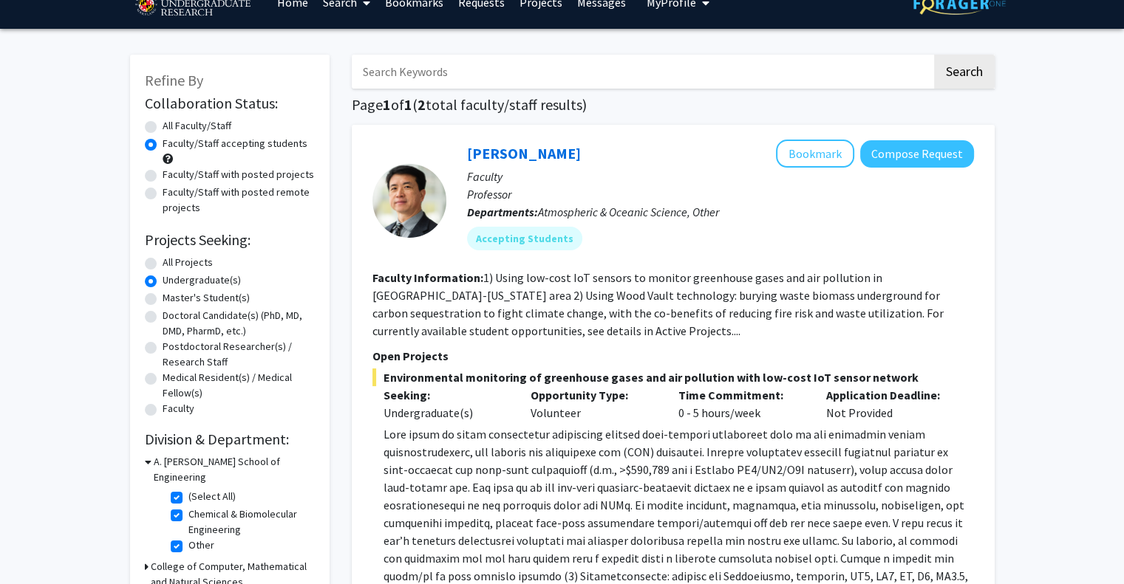
scroll to position [24, 0]
